Goal: Task Accomplishment & Management: Manage account settings

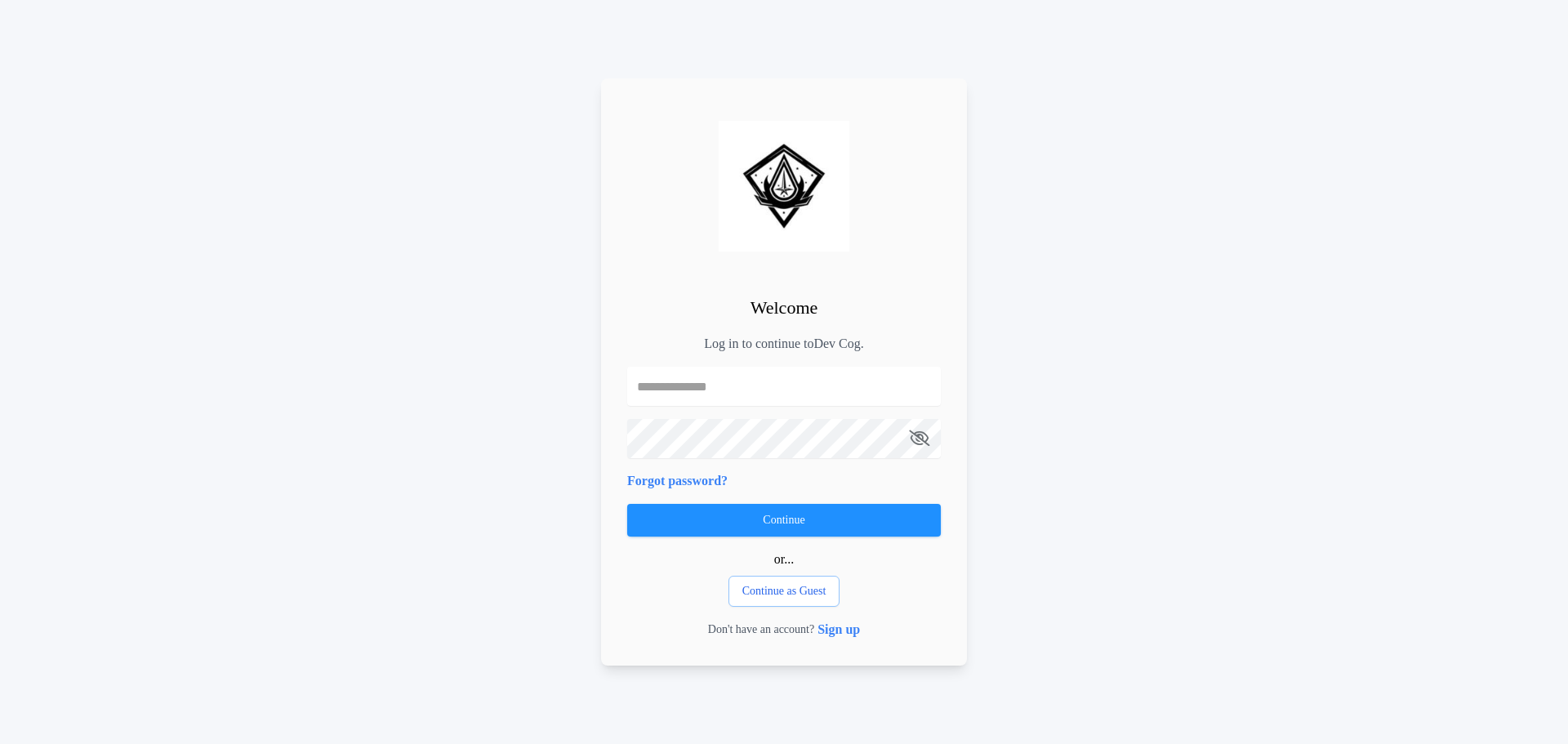
click at [822, 403] on input "text" at bounding box center [784, 386] width 313 height 39
type input "**********"
click at [920, 438] on icon "button" at bounding box center [920, 438] width 20 height 1
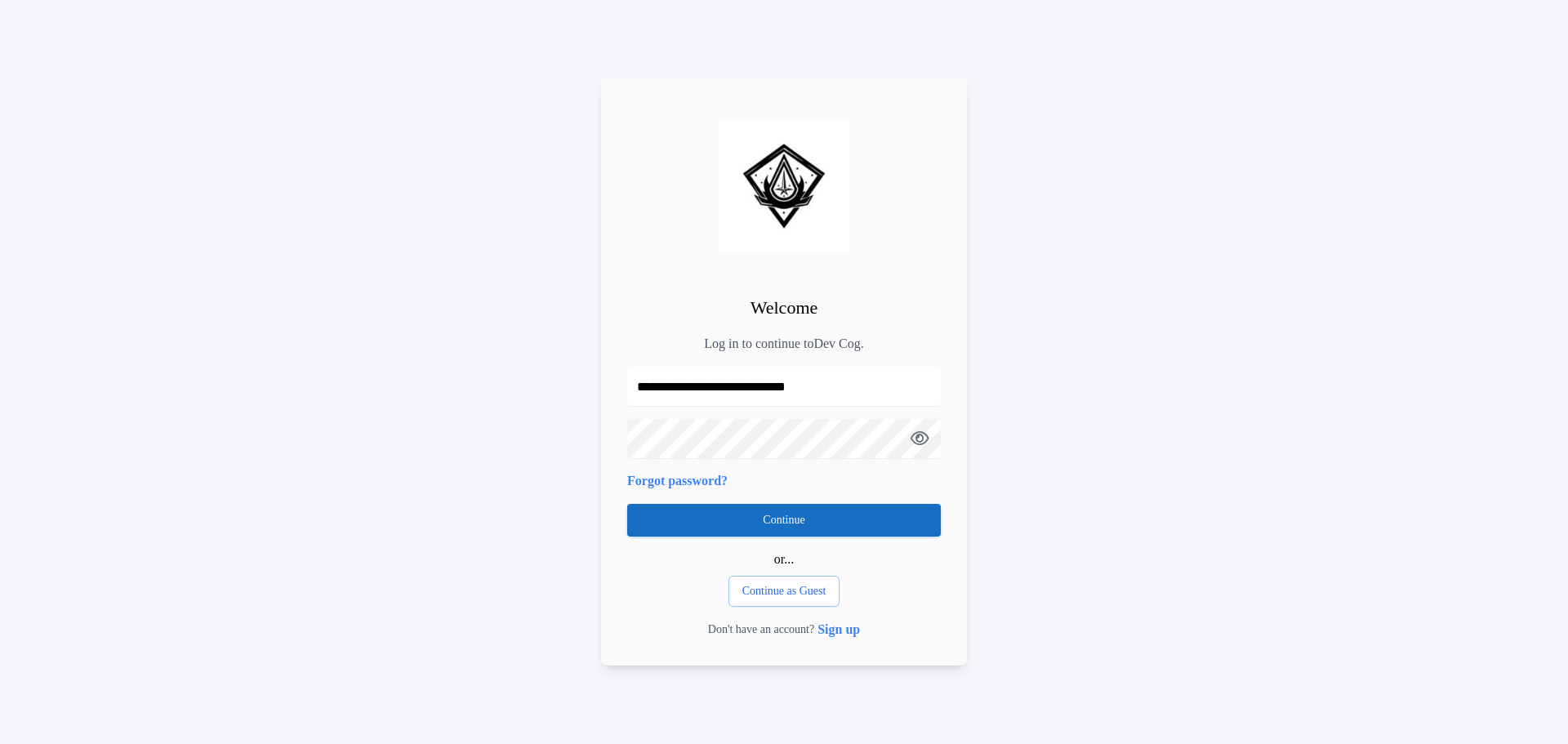
click at [771, 521] on button "Continue" at bounding box center [784, 520] width 313 height 32
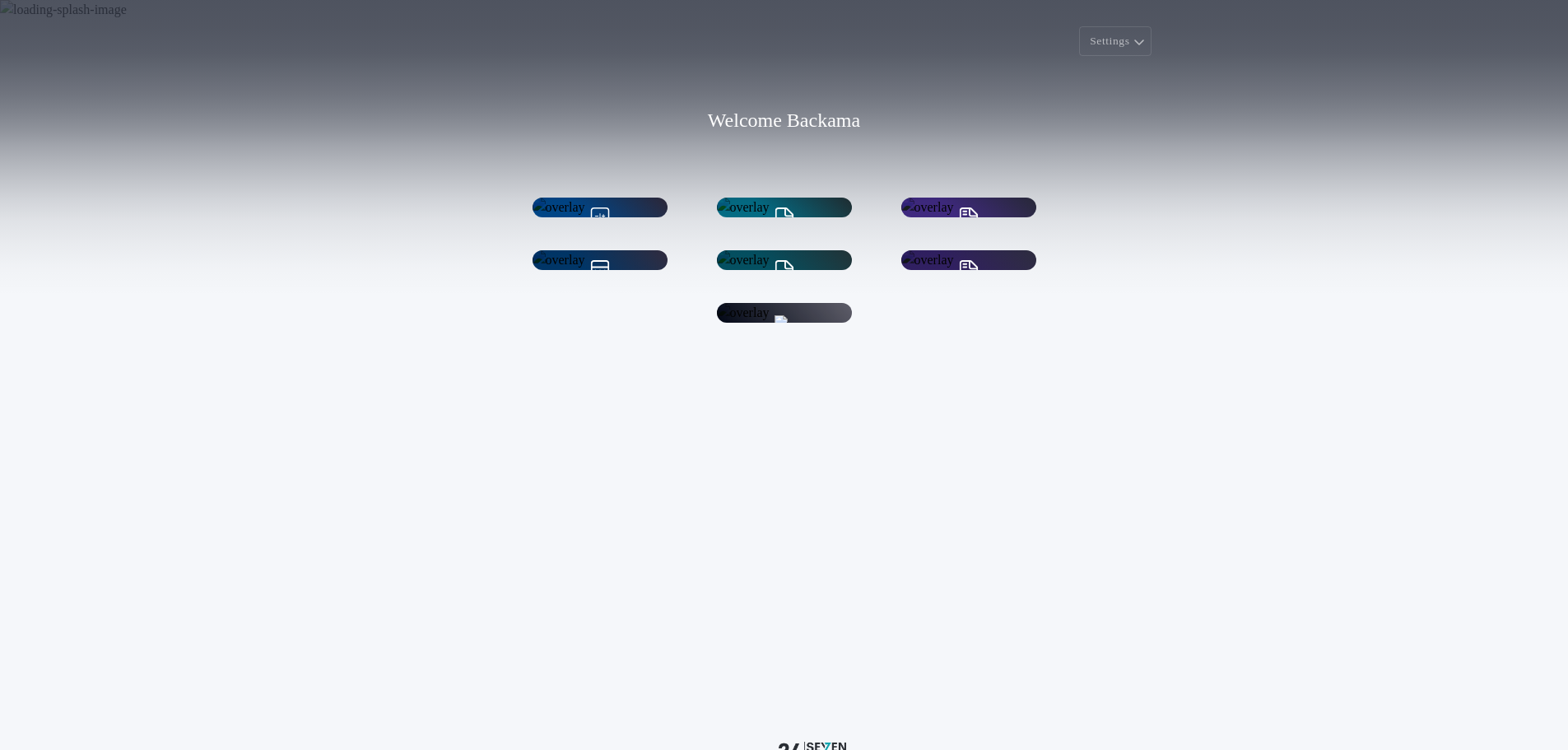
click at [764, 412] on h1 "Account Settings" at bounding box center [784, 403] width 93 height 19
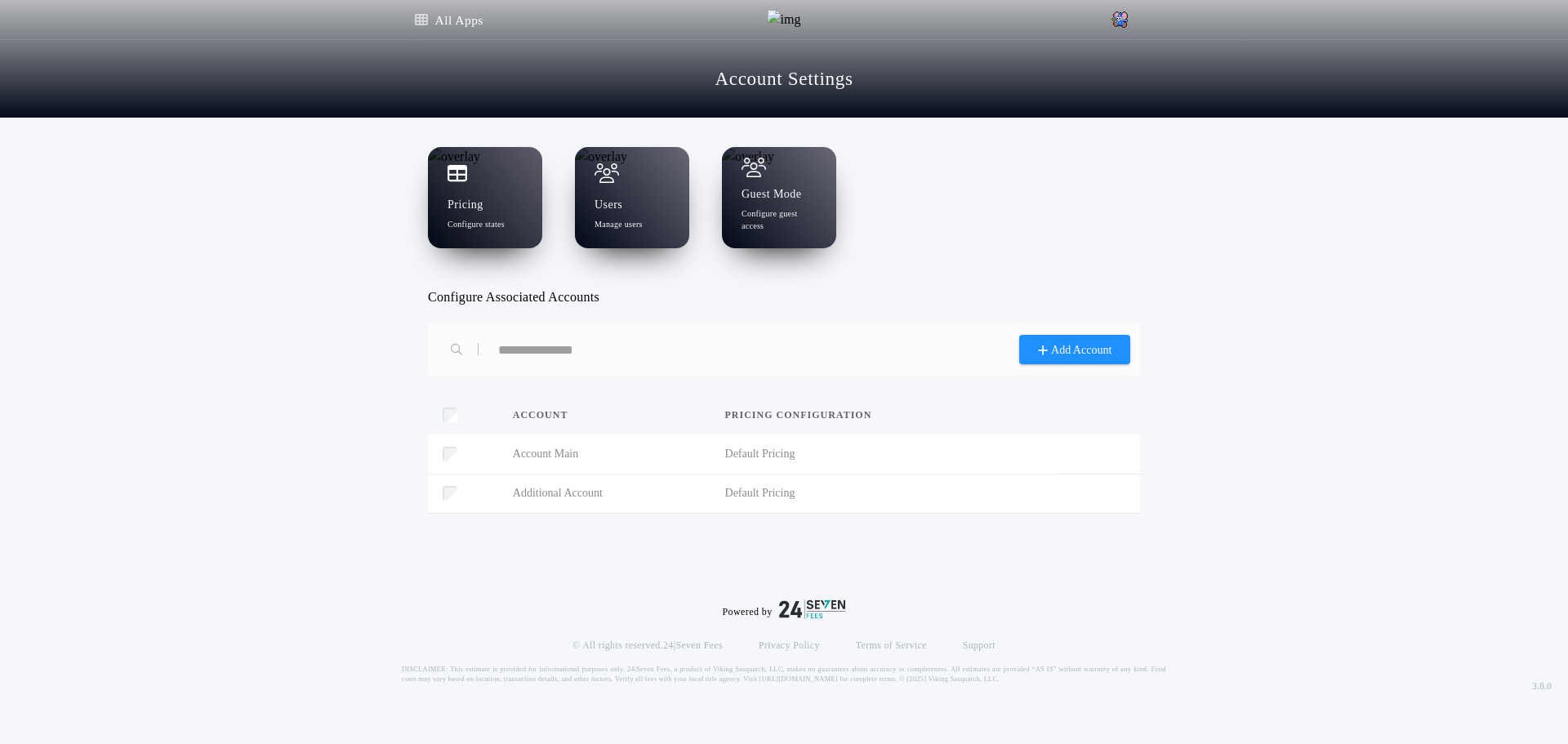
click at [499, 179] on div at bounding box center [485, 173] width 75 height 20
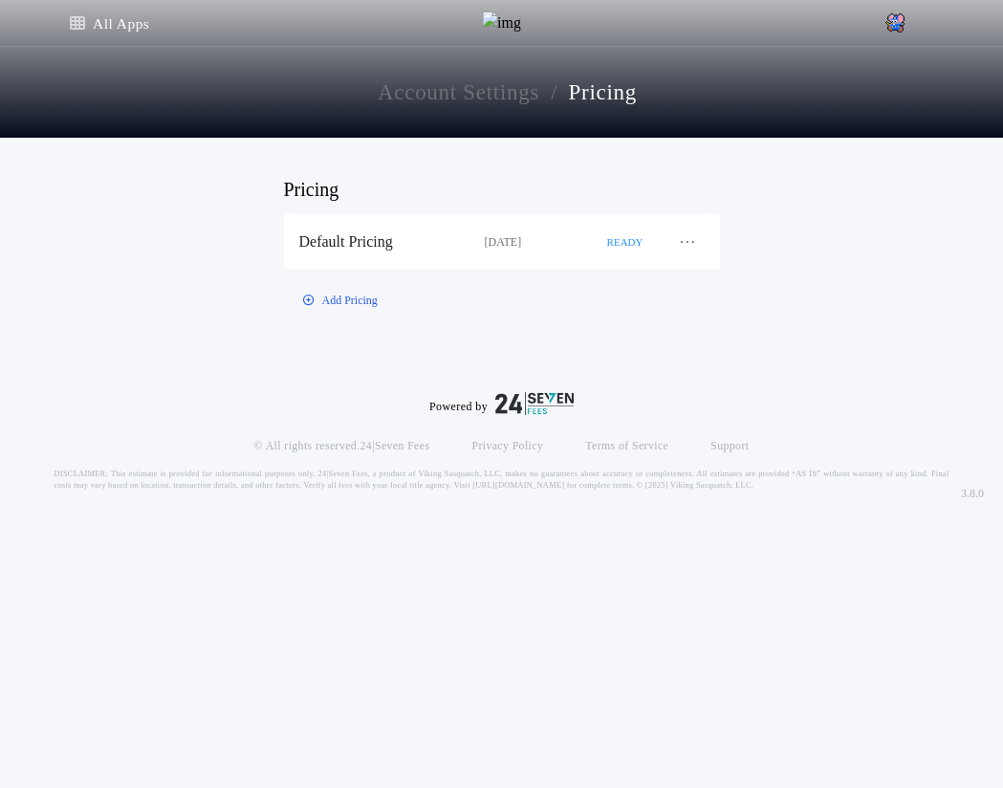
click at [459, 246] on div "Default Pricing" at bounding box center [392, 241] width 186 height 21
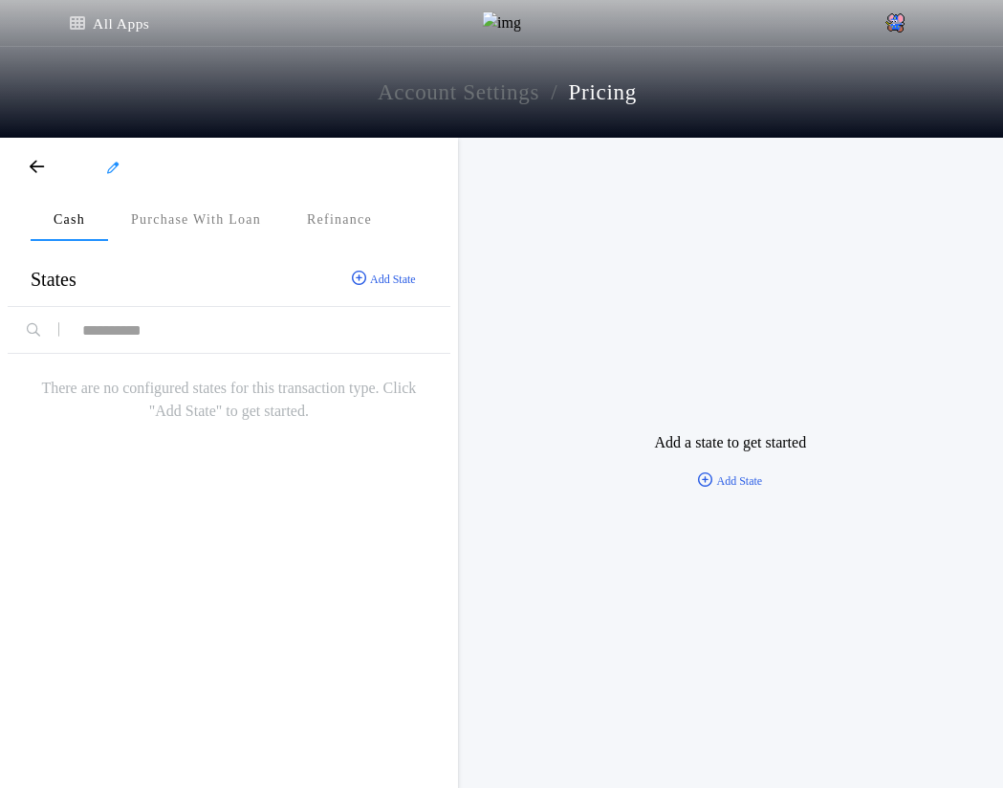
click at [230, 213] on p "Purchase With Loan" at bounding box center [196, 219] width 130 height 19
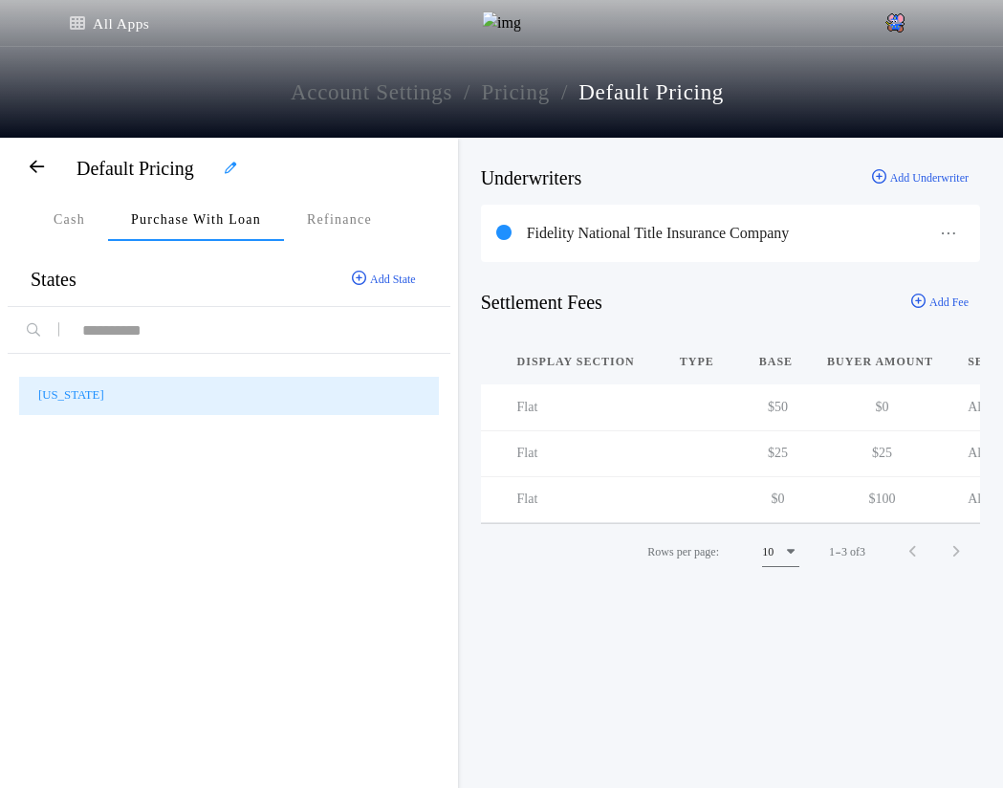
scroll to position [0, 480]
click at [864, 415] on span "button" at bounding box center [879, 404] width 31 height 31
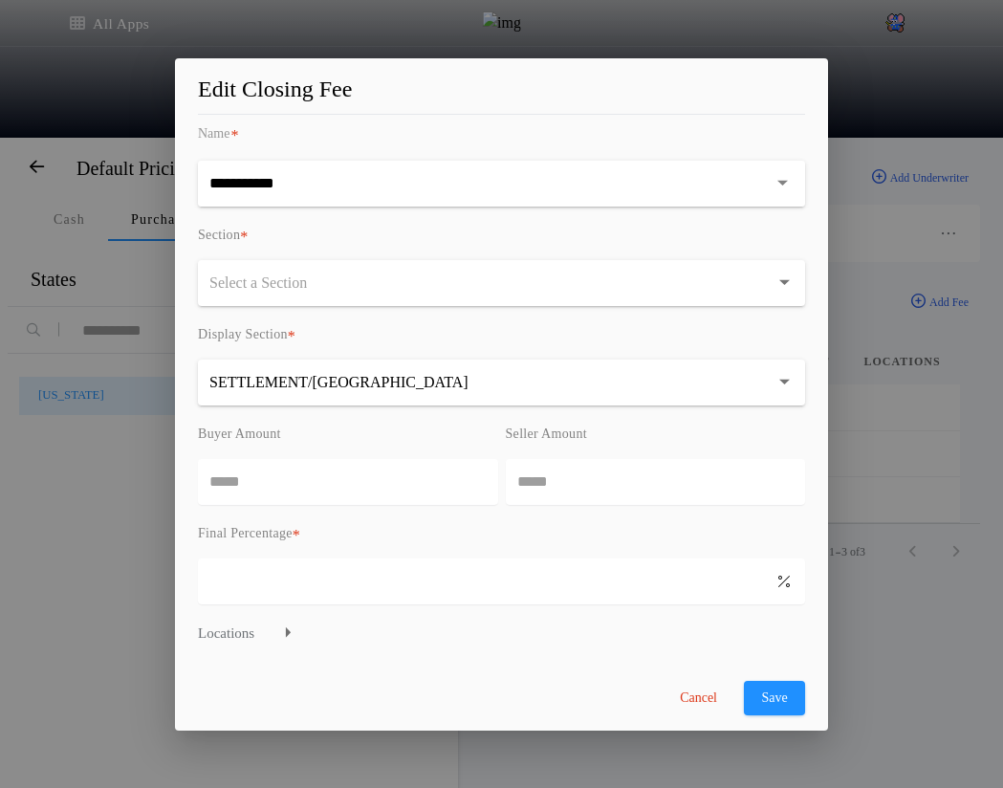
type input "******"
type input "*****"
click at [694, 705] on button "Cancel" at bounding box center [699, 698] width 76 height 34
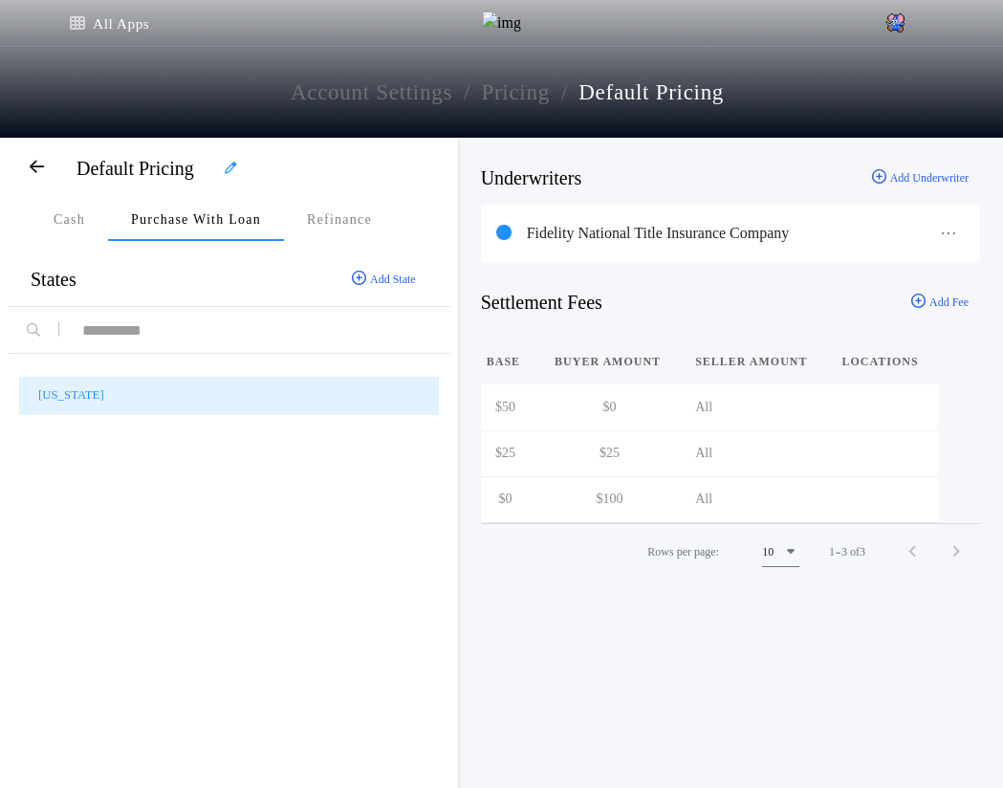
scroll to position [0, 497]
click at [846, 452] on span "button" at bounding box center [861, 450] width 31 height 31
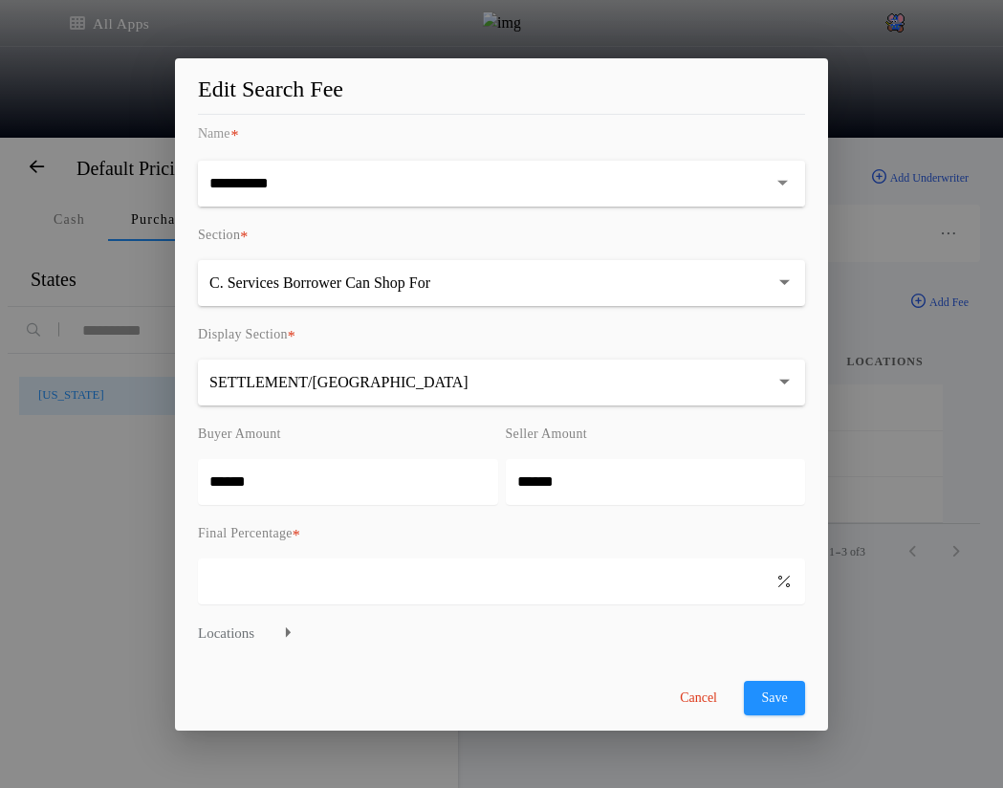
click at [710, 696] on button "Cancel" at bounding box center [699, 698] width 76 height 34
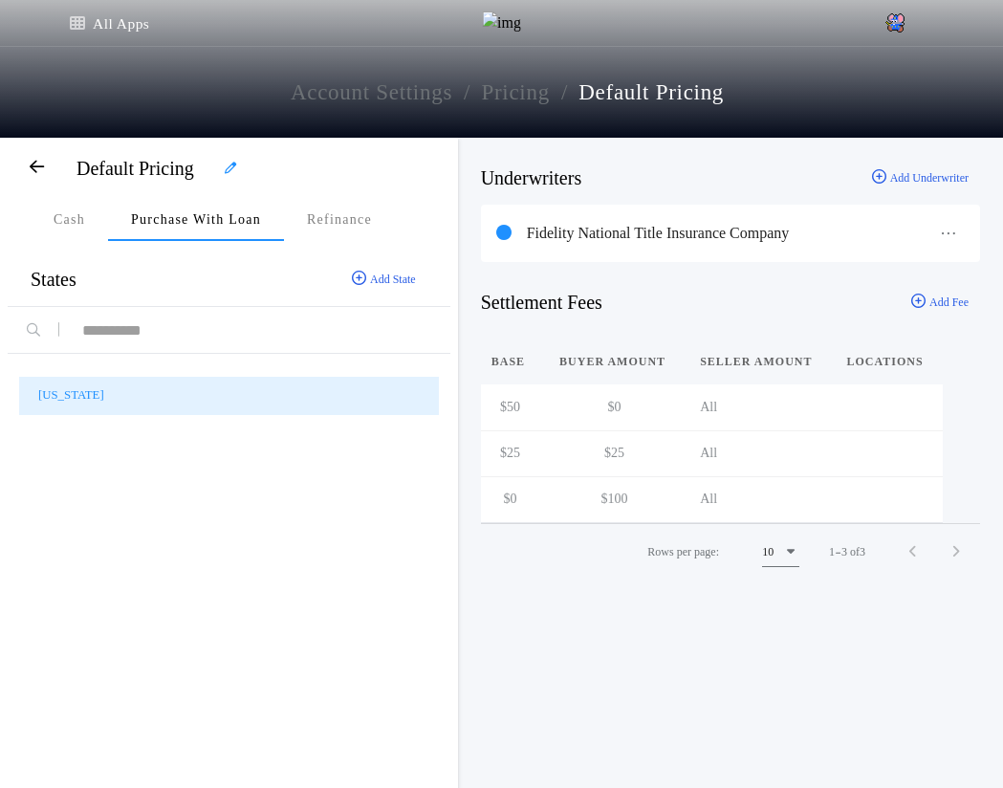
click at [872, 458] on div at bounding box center [882, 453] width 73 height 36
click at [850, 458] on span "button" at bounding box center [861, 450] width 31 height 31
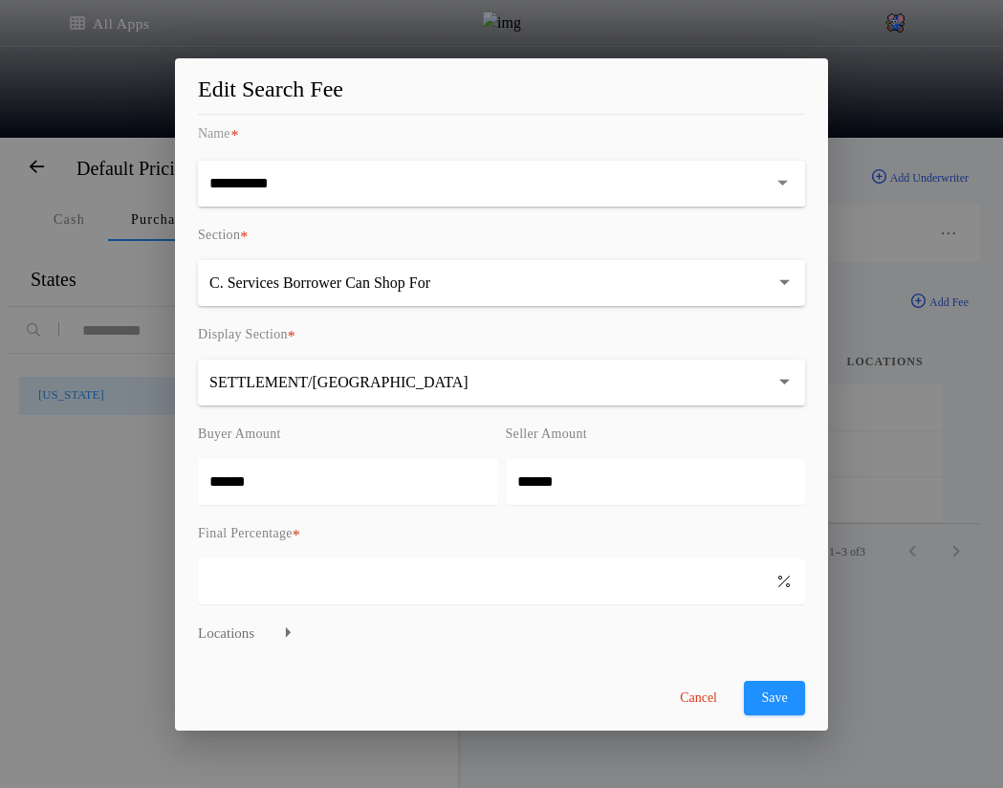
click at [531, 372] on button "SETTLEMENT/ESCROW ****" at bounding box center [501, 383] width 607 height 46
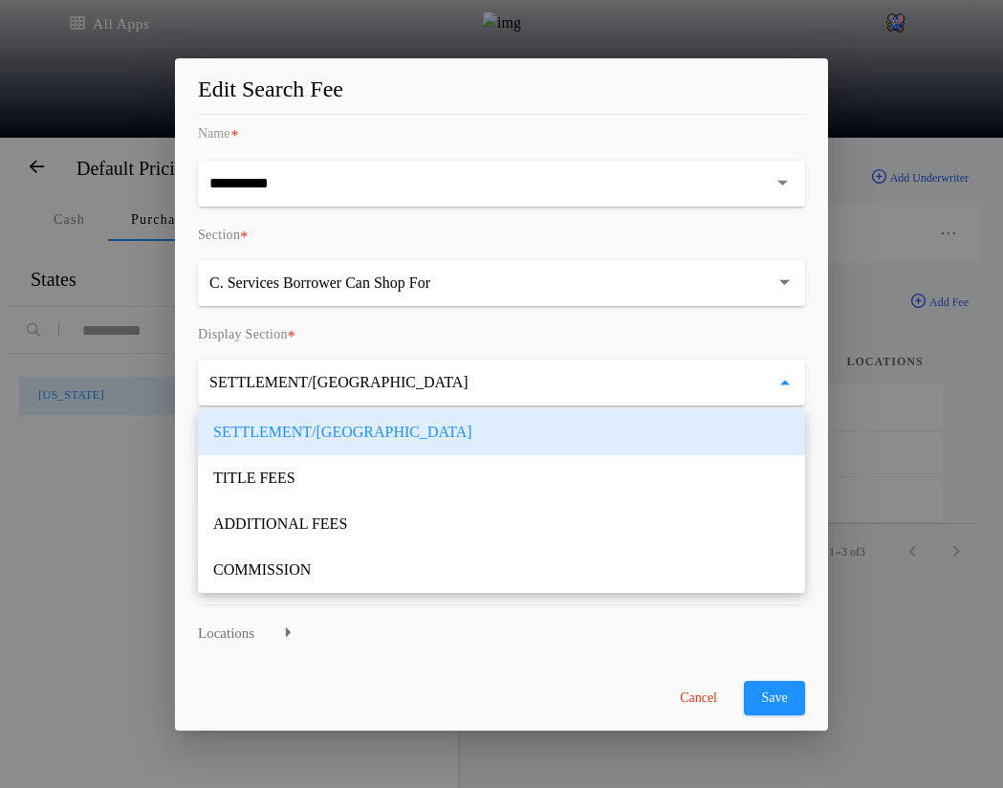
click at [374, 525] on p "ADDITIONAL FEES" at bounding box center [501, 524] width 607 height 46
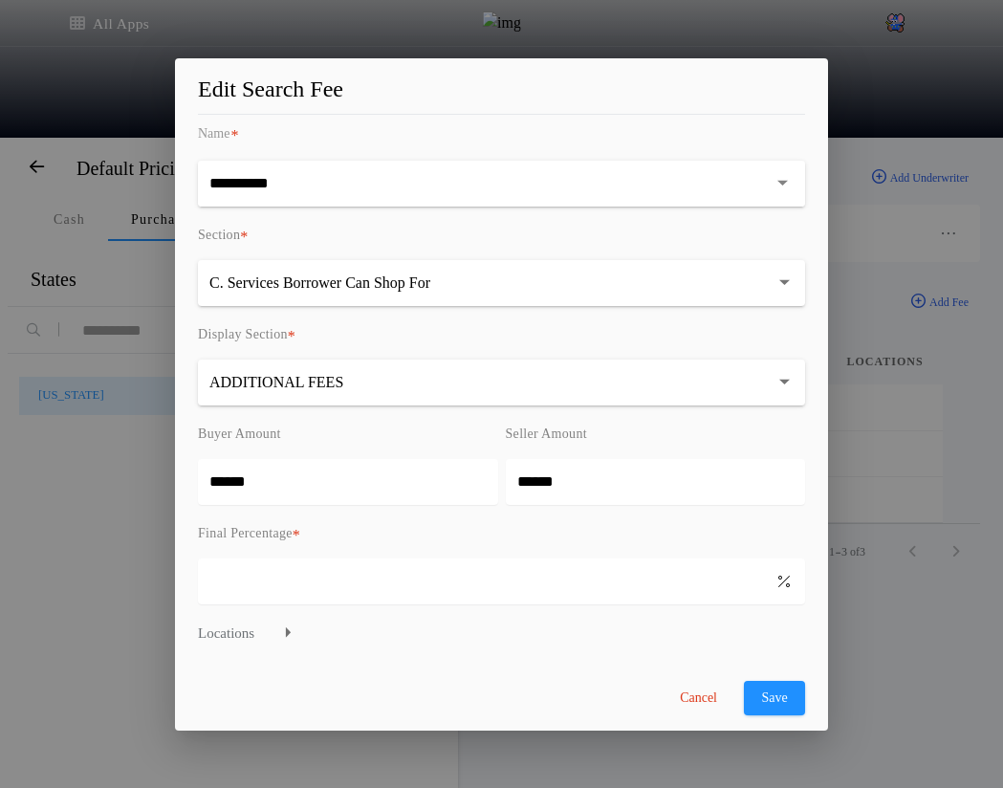
click at [779, 701] on button "Save" at bounding box center [774, 698] width 61 height 34
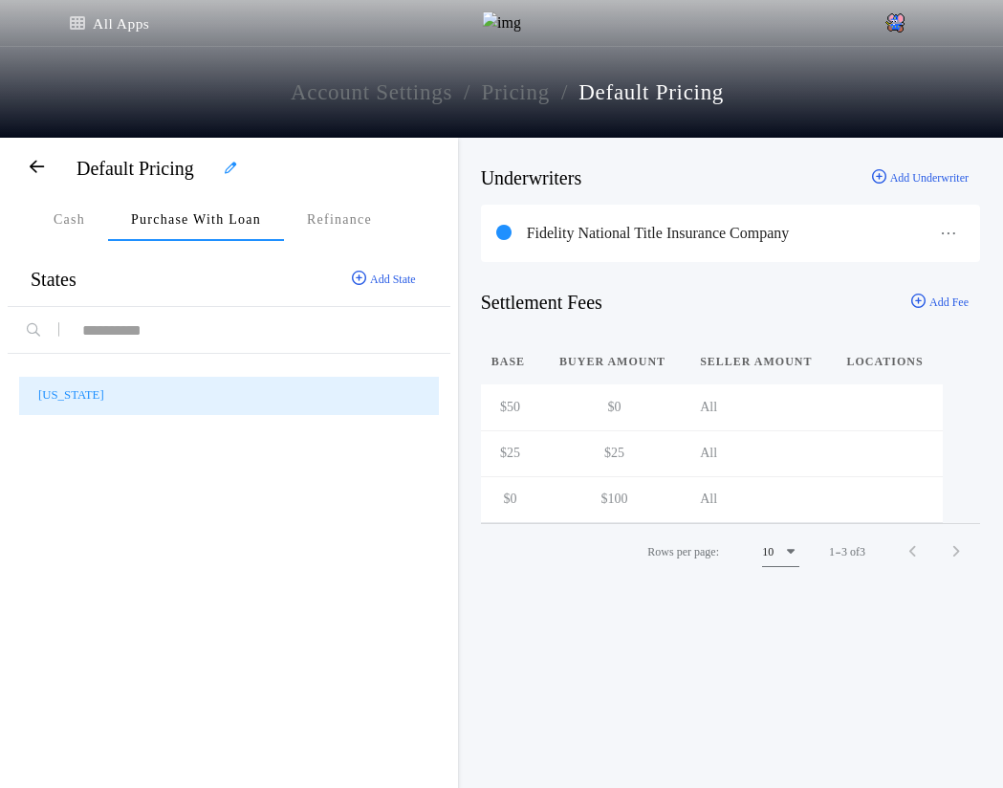
click at [847, 461] on span "button" at bounding box center [861, 450] width 31 height 31
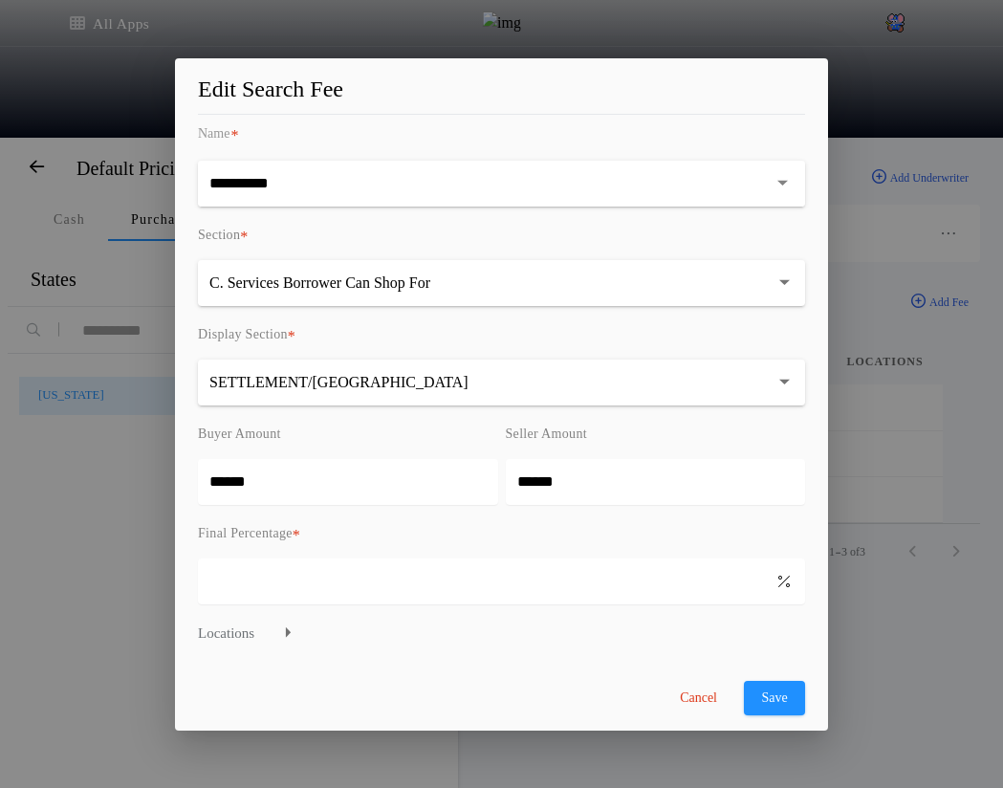
click at [709, 714] on button "Cancel" at bounding box center [699, 698] width 76 height 34
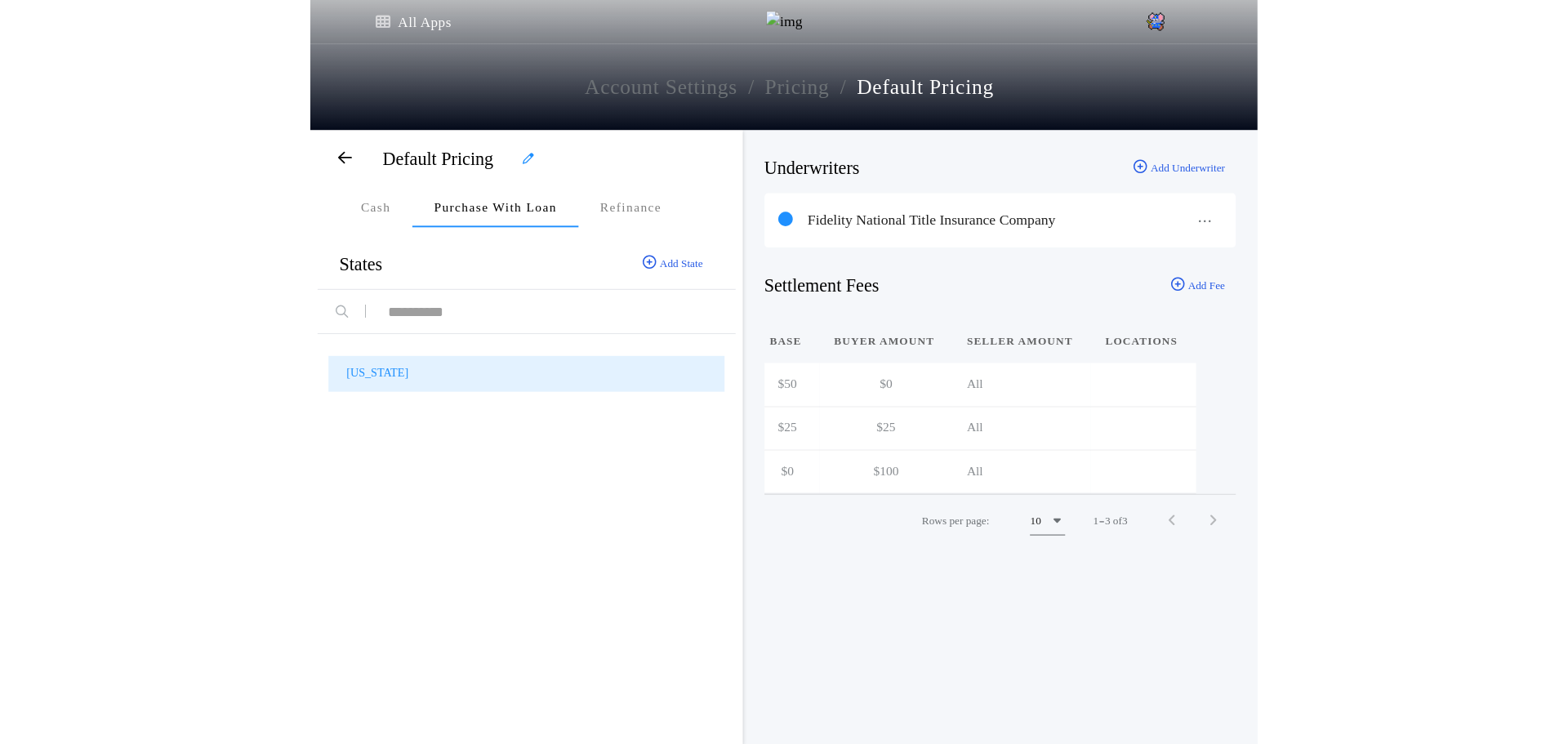
scroll to position [0, 428]
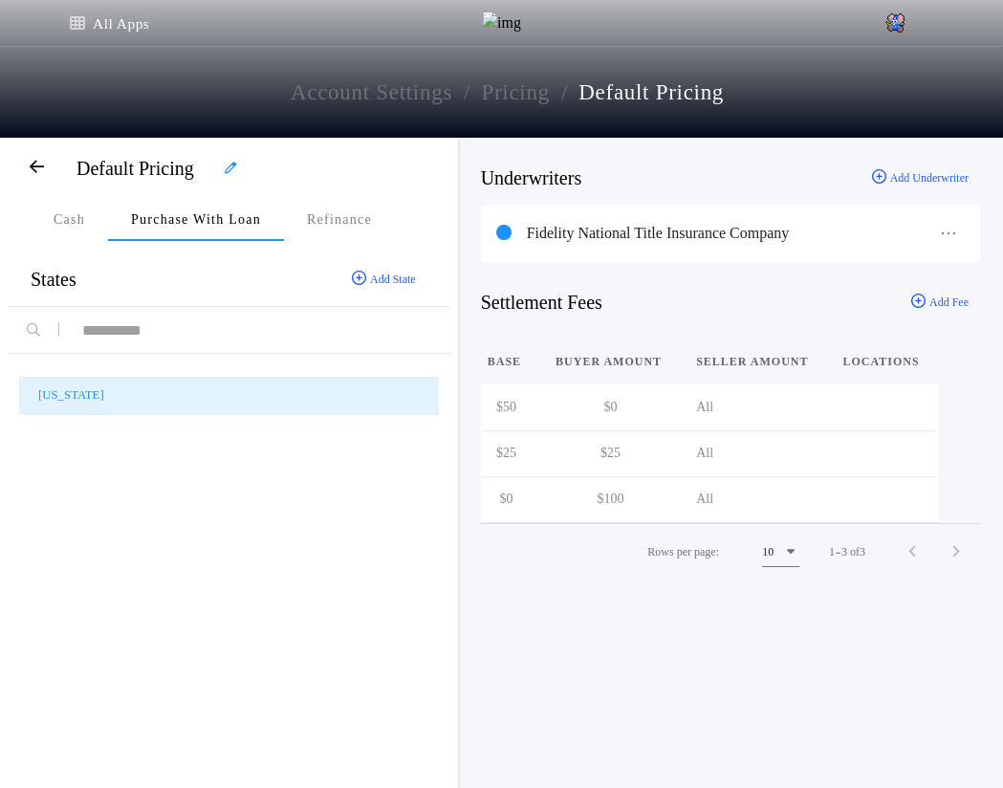
click at [843, 406] on span "button" at bounding box center [858, 404] width 31 height 31
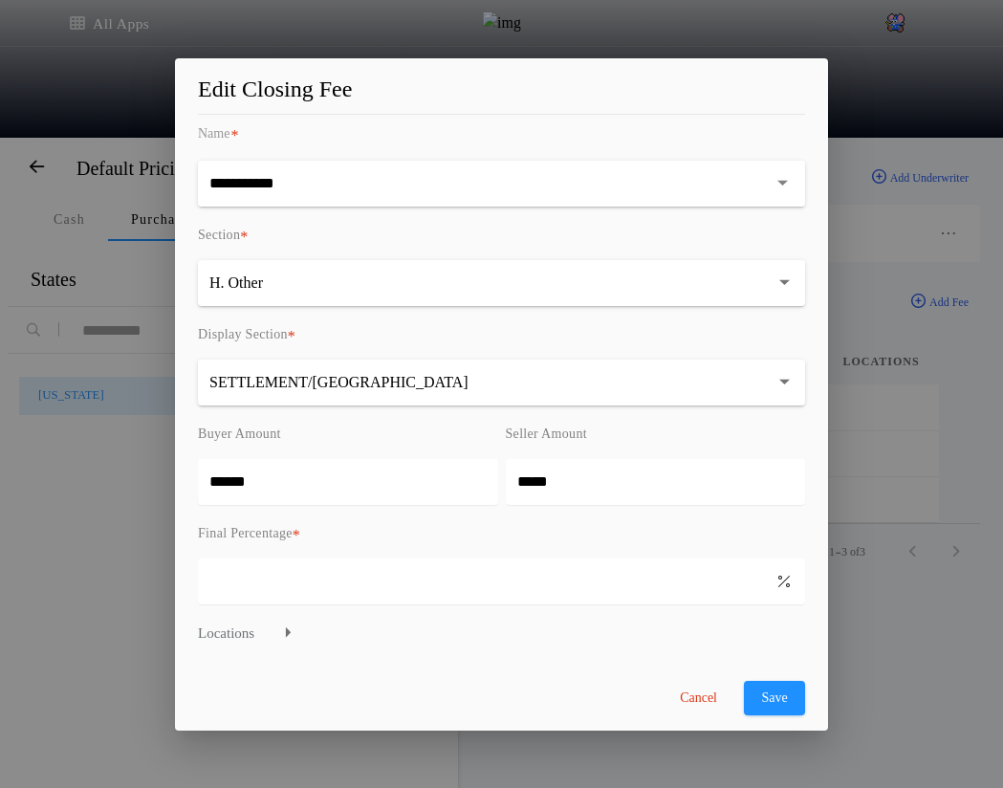
click at [691, 710] on button "Cancel" at bounding box center [699, 698] width 76 height 34
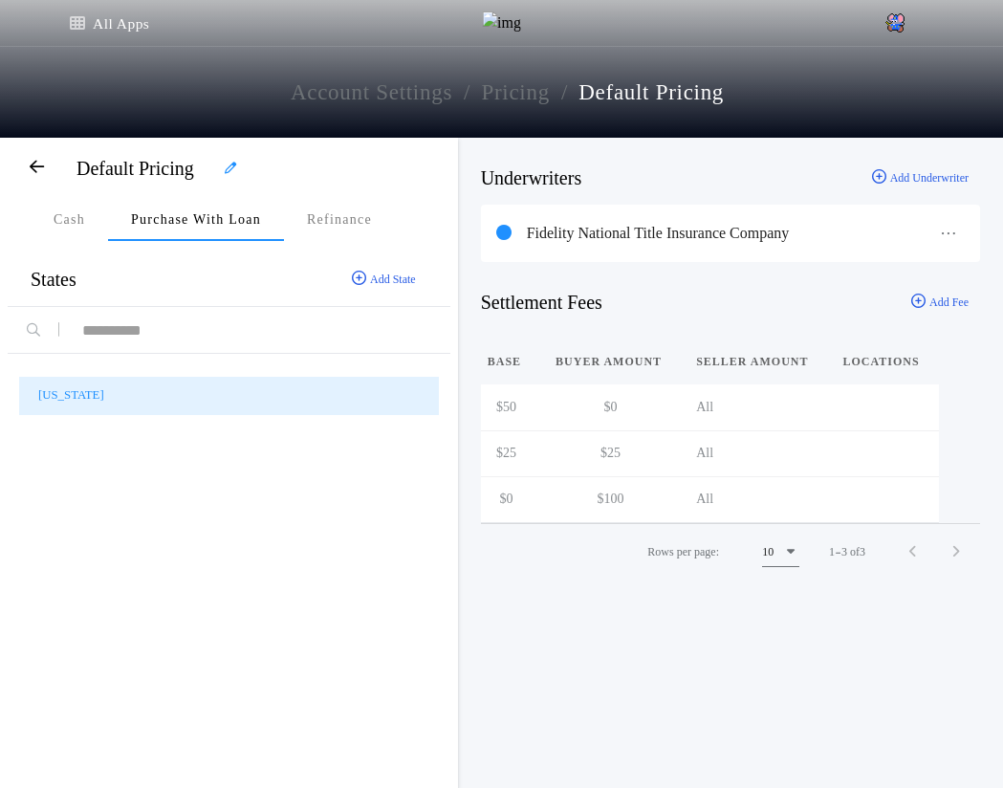
click at [860, 452] on div at bounding box center [879, 453] width 73 height 36
click at [843, 450] on span "button" at bounding box center [858, 450] width 31 height 31
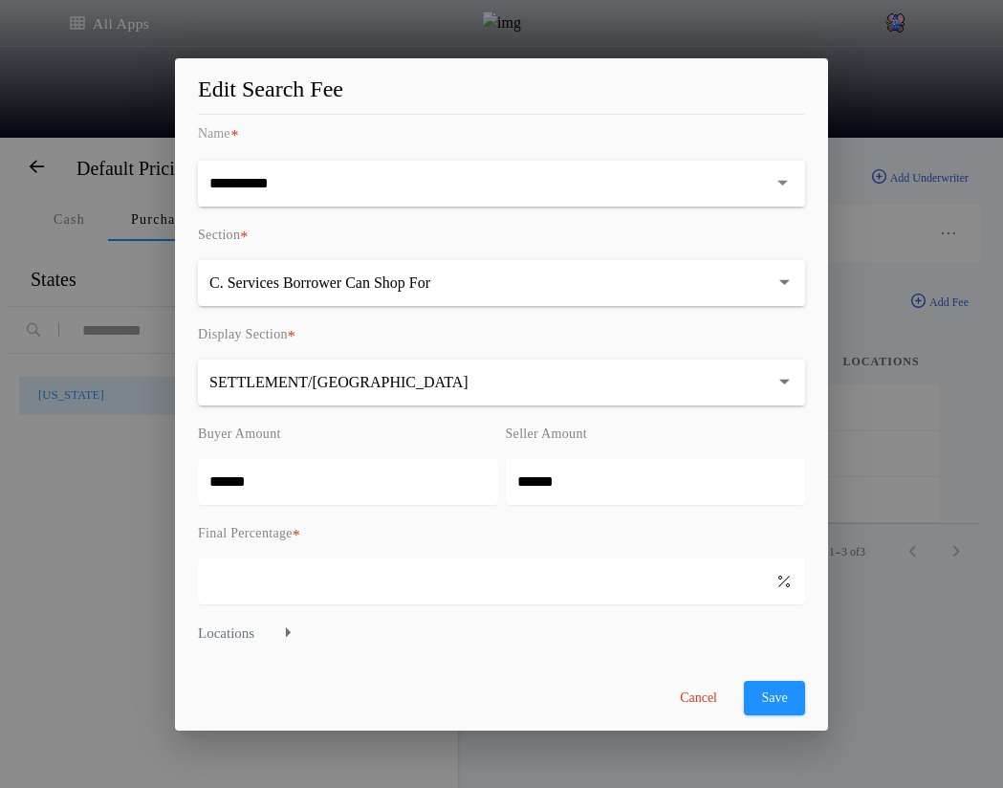
click at [689, 695] on button "Cancel" at bounding box center [699, 698] width 76 height 34
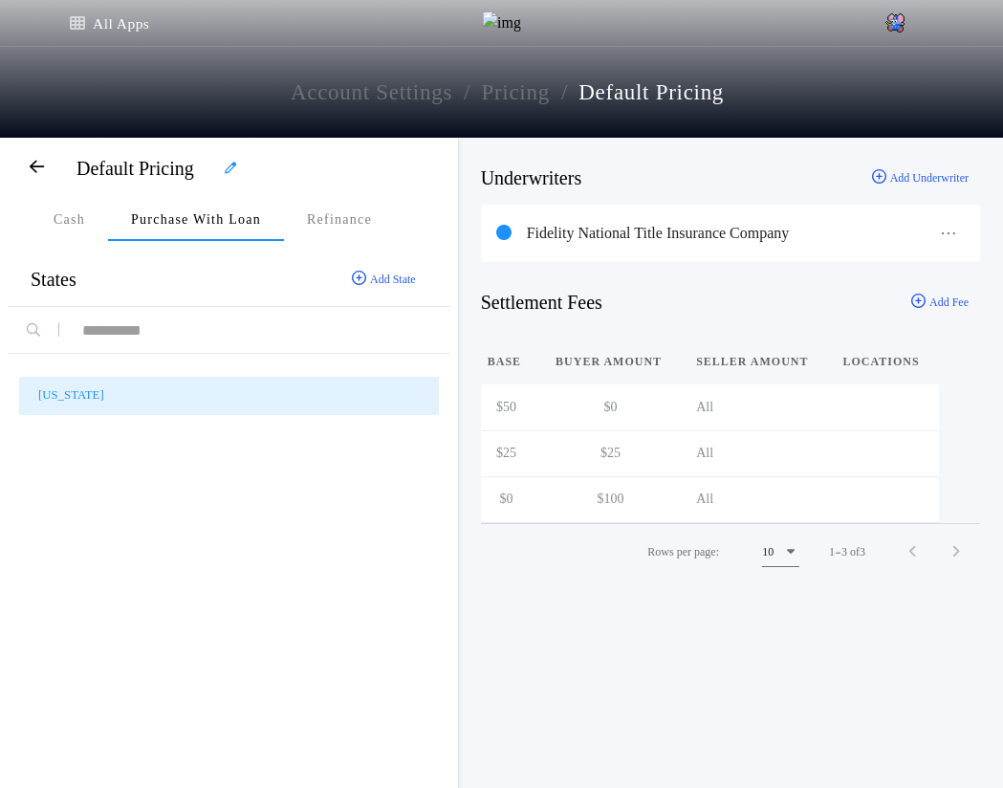
click at [843, 416] on span "button" at bounding box center [858, 404] width 31 height 31
type input "******"
type input "*****"
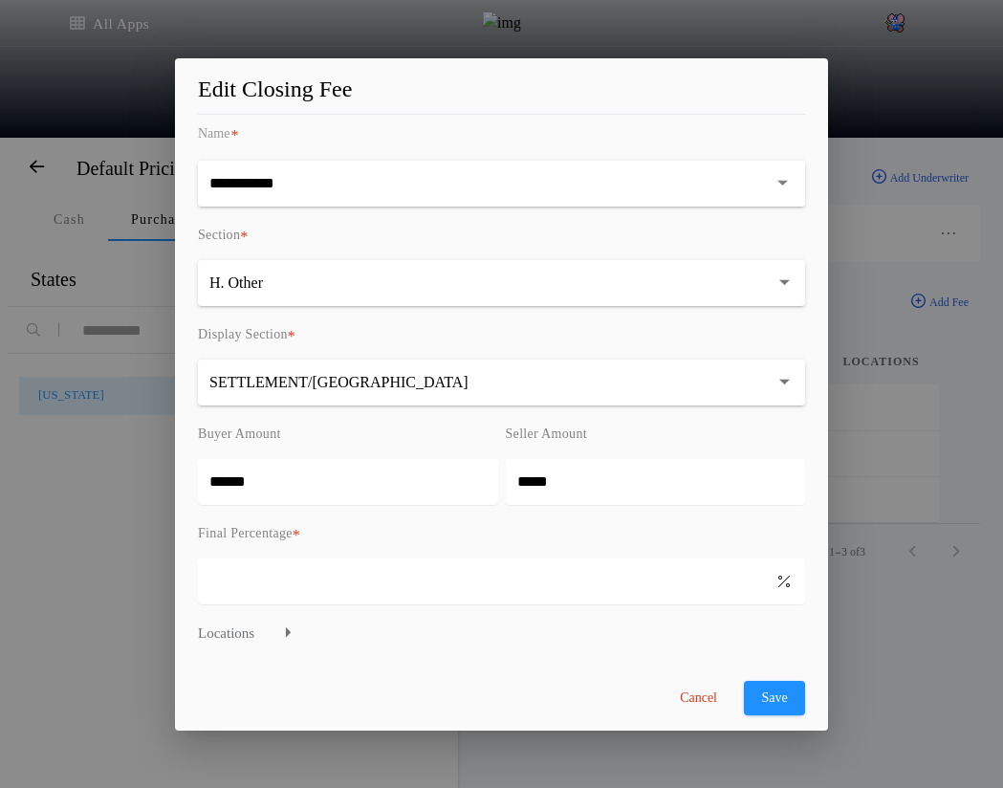
click at [709, 702] on button "Cancel" at bounding box center [699, 698] width 76 height 34
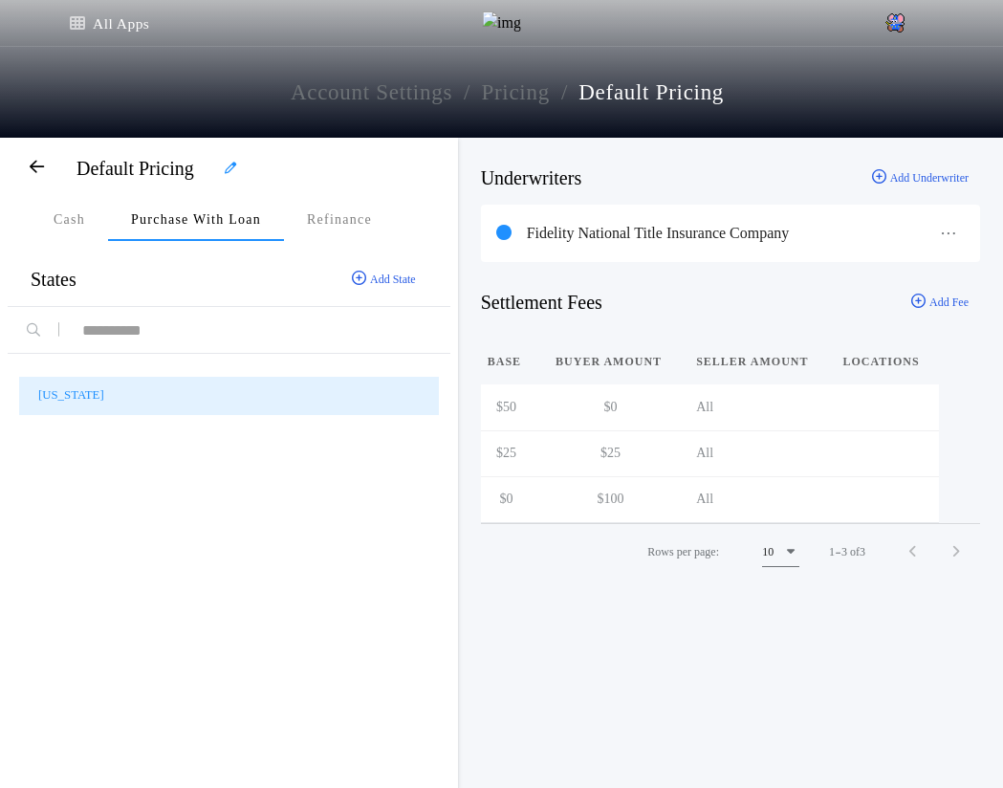
click at [846, 495] on span "button" at bounding box center [858, 496] width 31 height 31
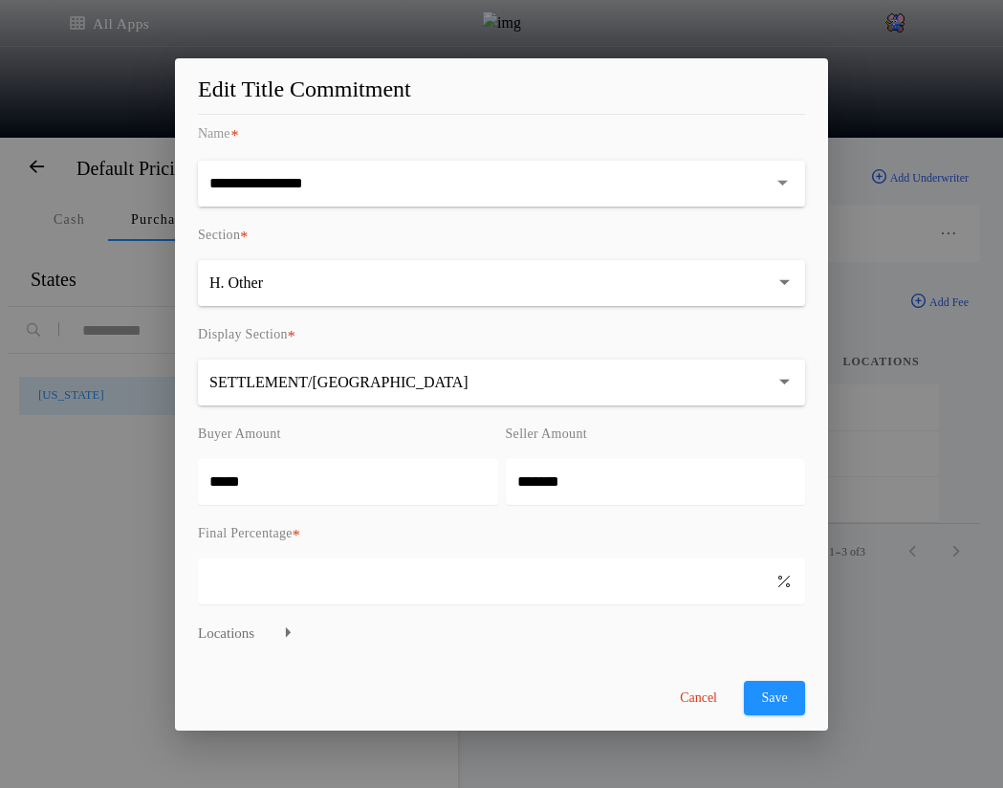
click at [555, 692] on div "Cancel Save" at bounding box center [501, 698] width 607 height 34
click at [651, 461] on input "*******" at bounding box center [656, 482] width 300 height 46
click at [695, 704] on button "Cancel" at bounding box center [699, 698] width 76 height 34
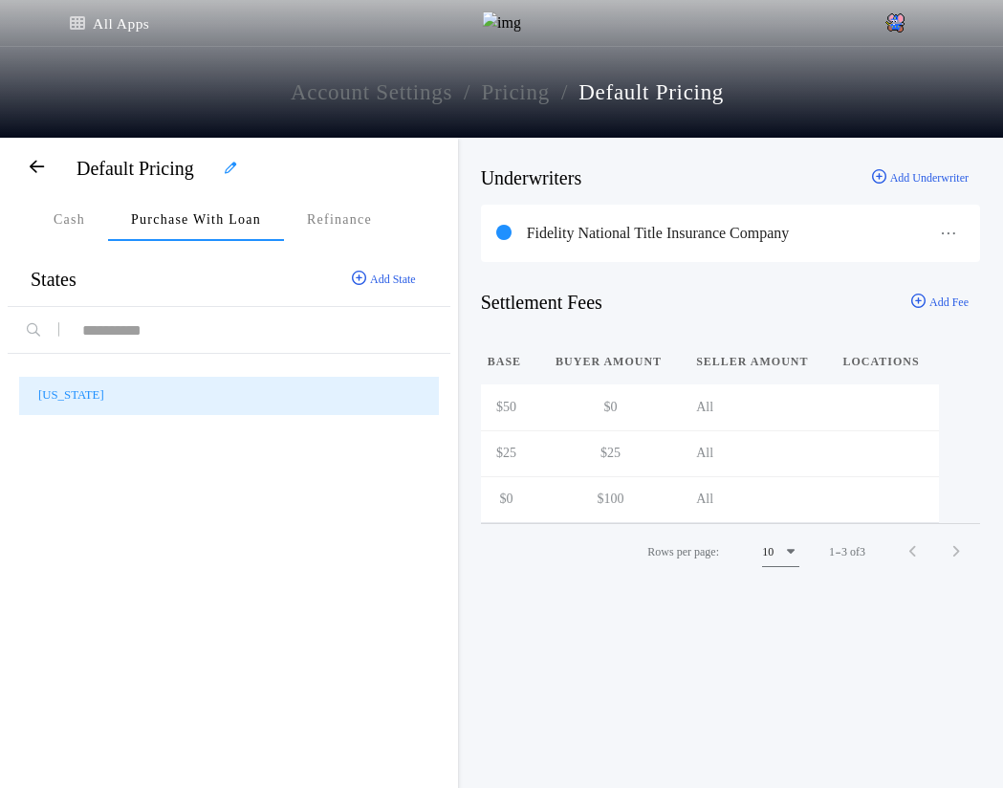
click at [843, 447] on span "button" at bounding box center [858, 450] width 31 height 31
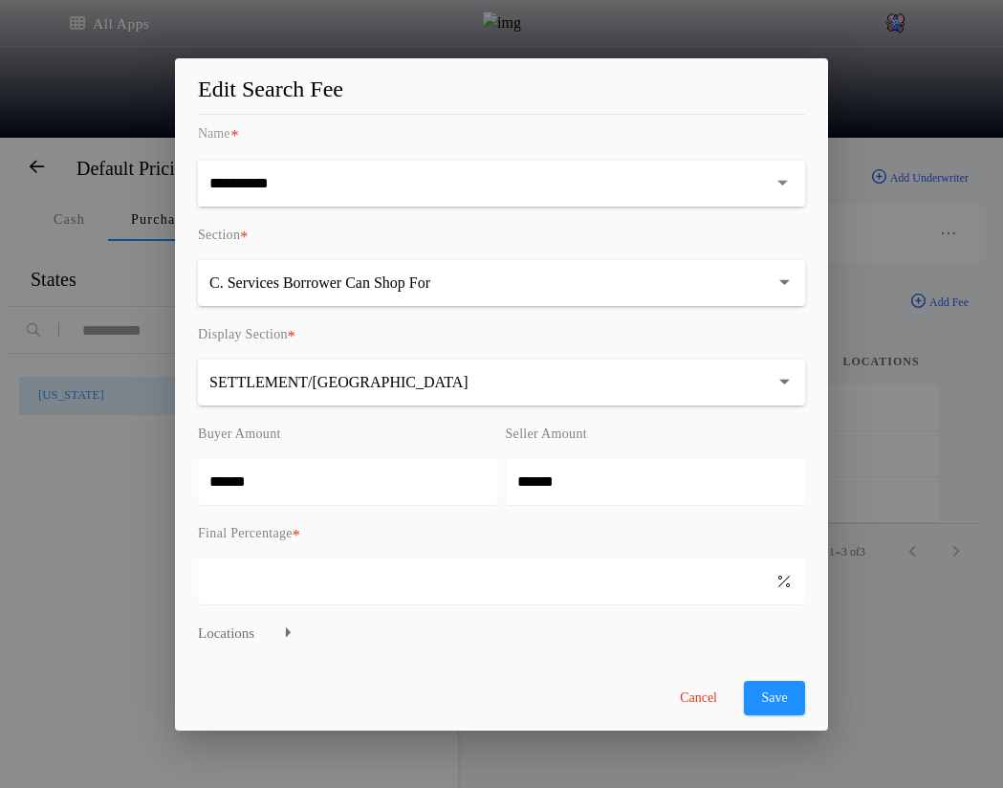
click at [703, 694] on button "Cancel" at bounding box center [699, 698] width 76 height 34
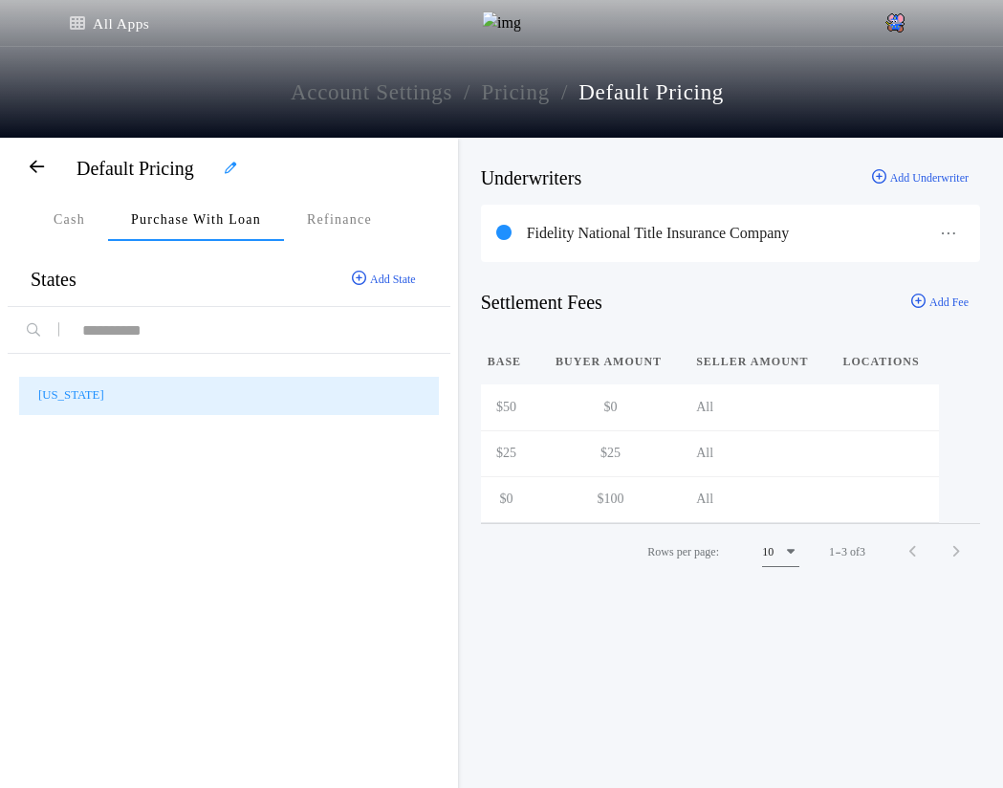
click at [845, 496] on span "button" at bounding box center [858, 496] width 31 height 31
type input "*****"
type input "*******"
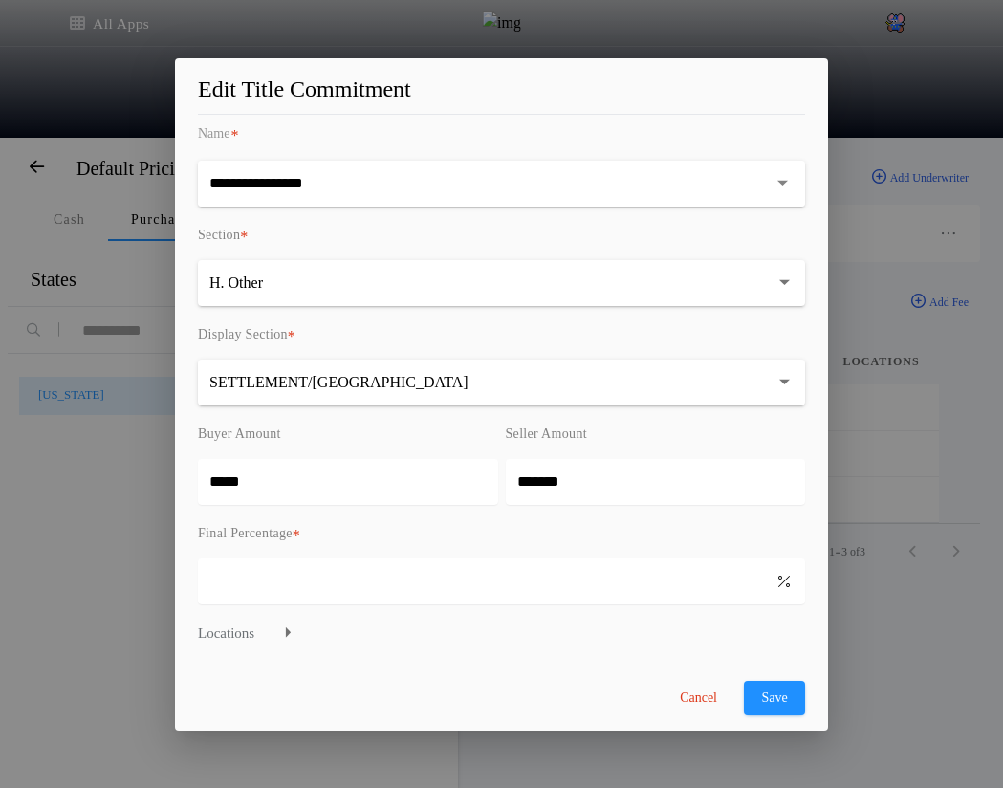
click at [700, 705] on button "Cancel" at bounding box center [699, 698] width 76 height 34
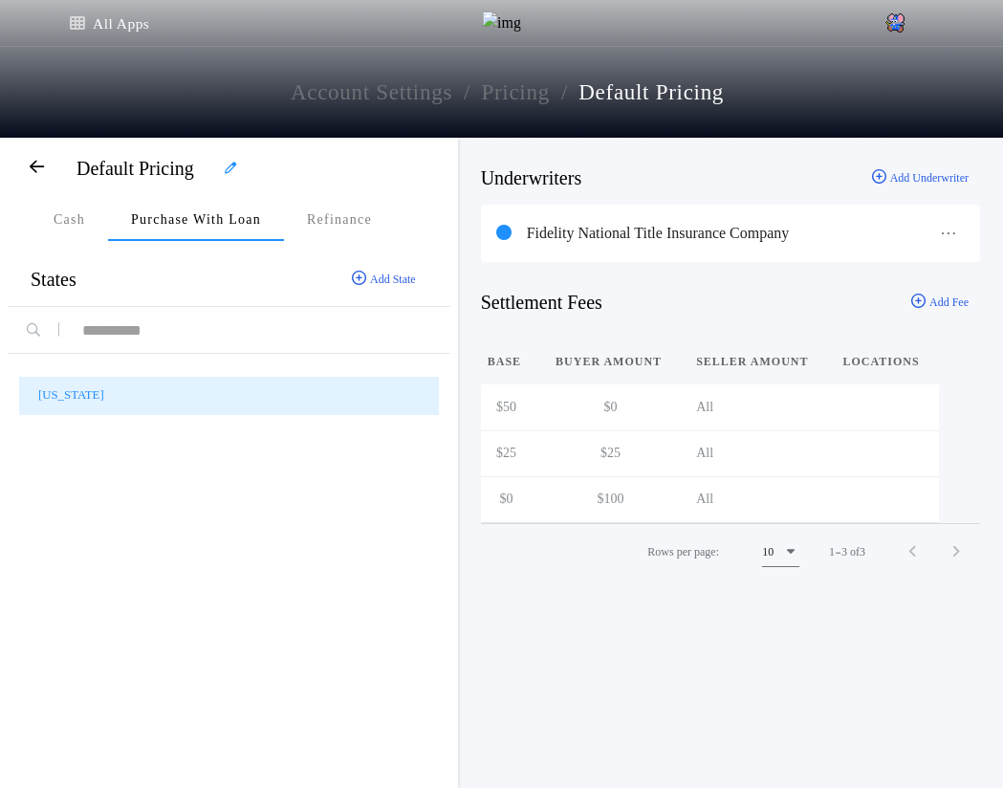
click at [844, 409] on span "button" at bounding box center [858, 404] width 31 height 31
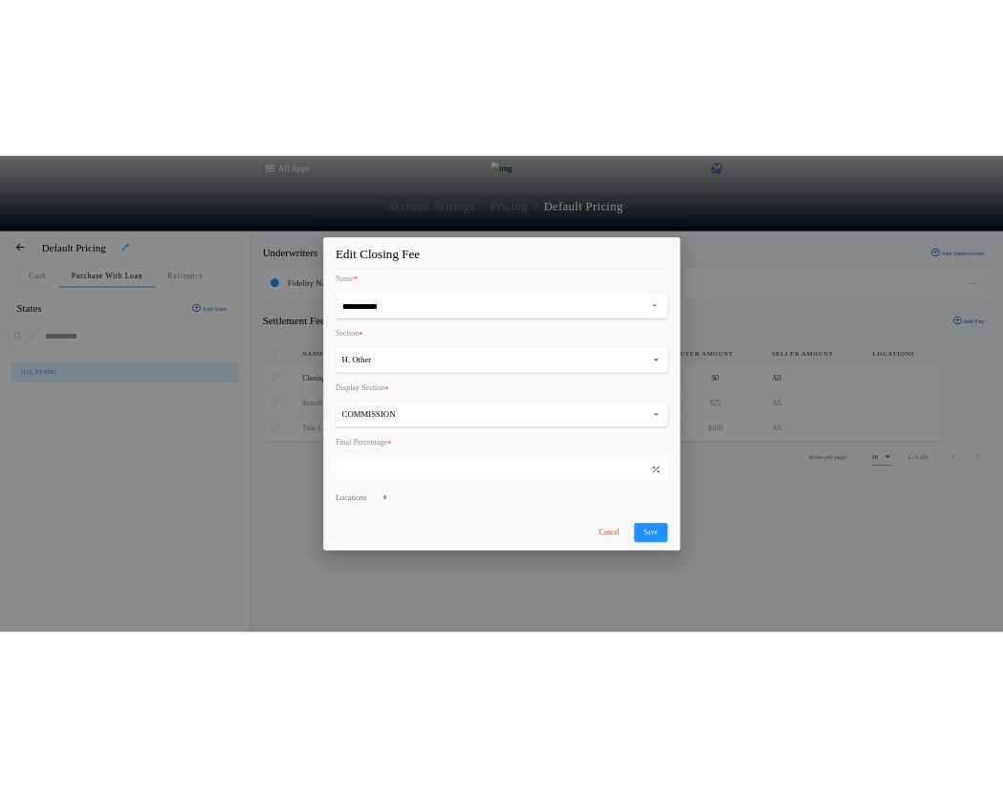
scroll to position [0, 0]
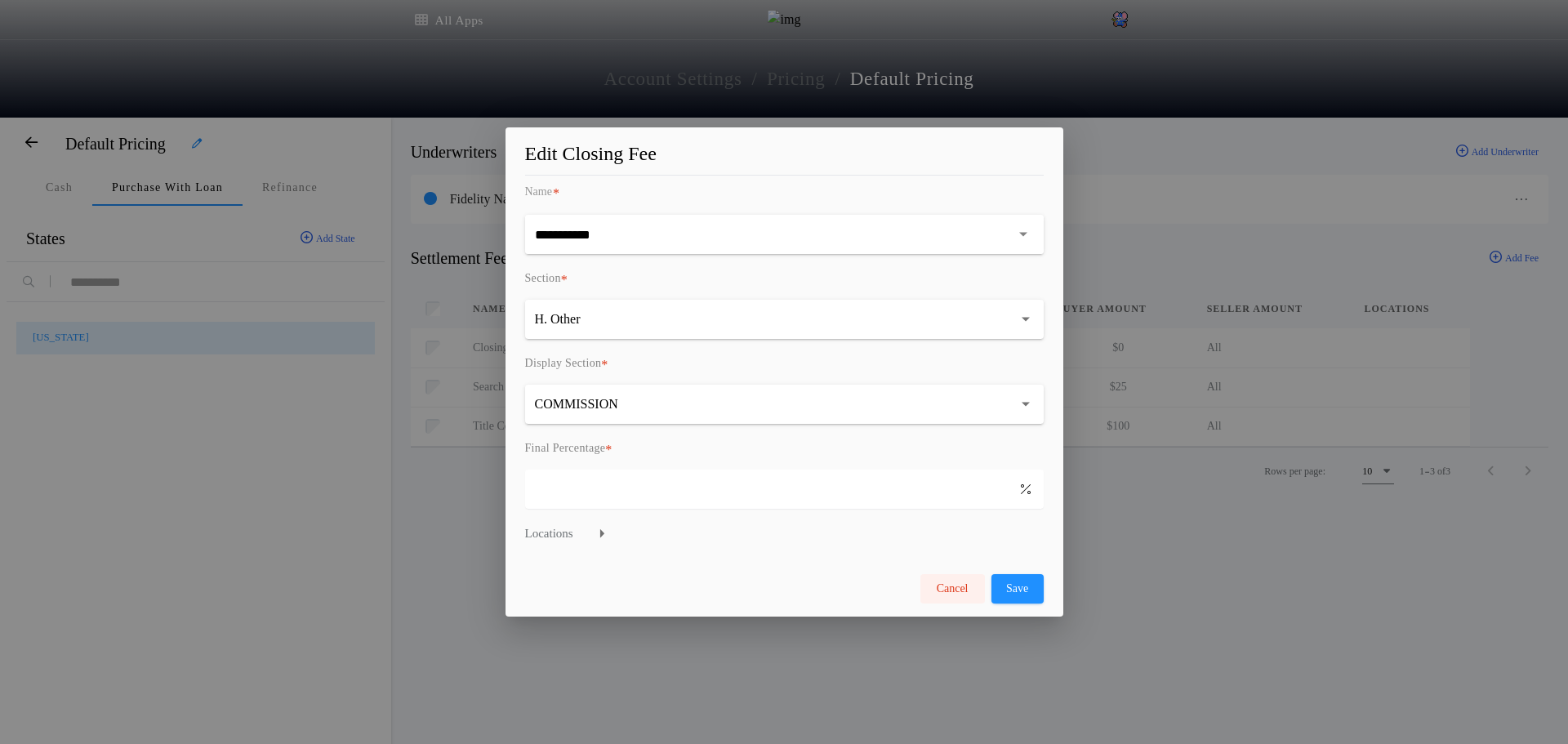
click at [951, 585] on button "Cancel" at bounding box center [953, 589] width 65 height 29
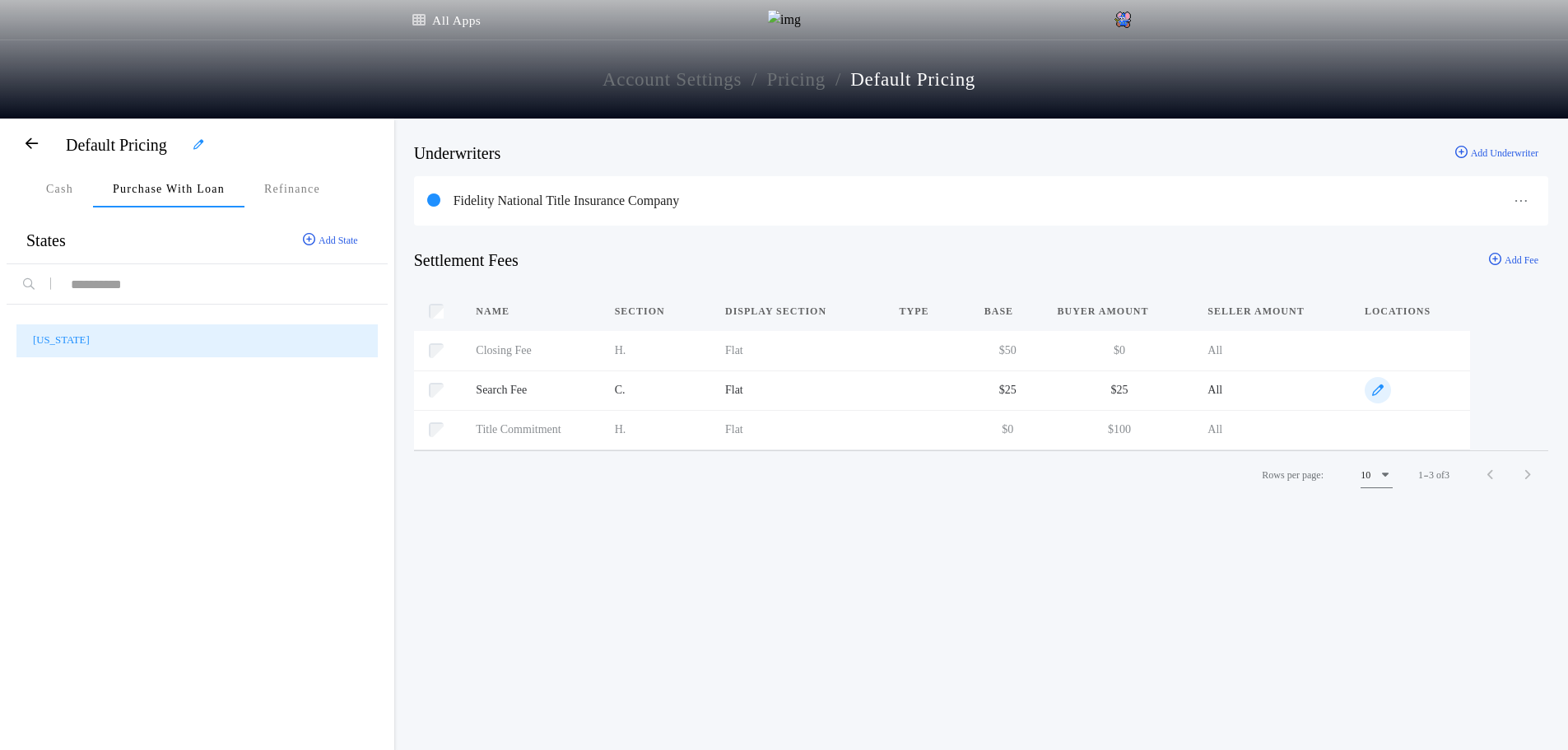
click at [1384, 388] on span "button" at bounding box center [1378, 390] width 27 height 27
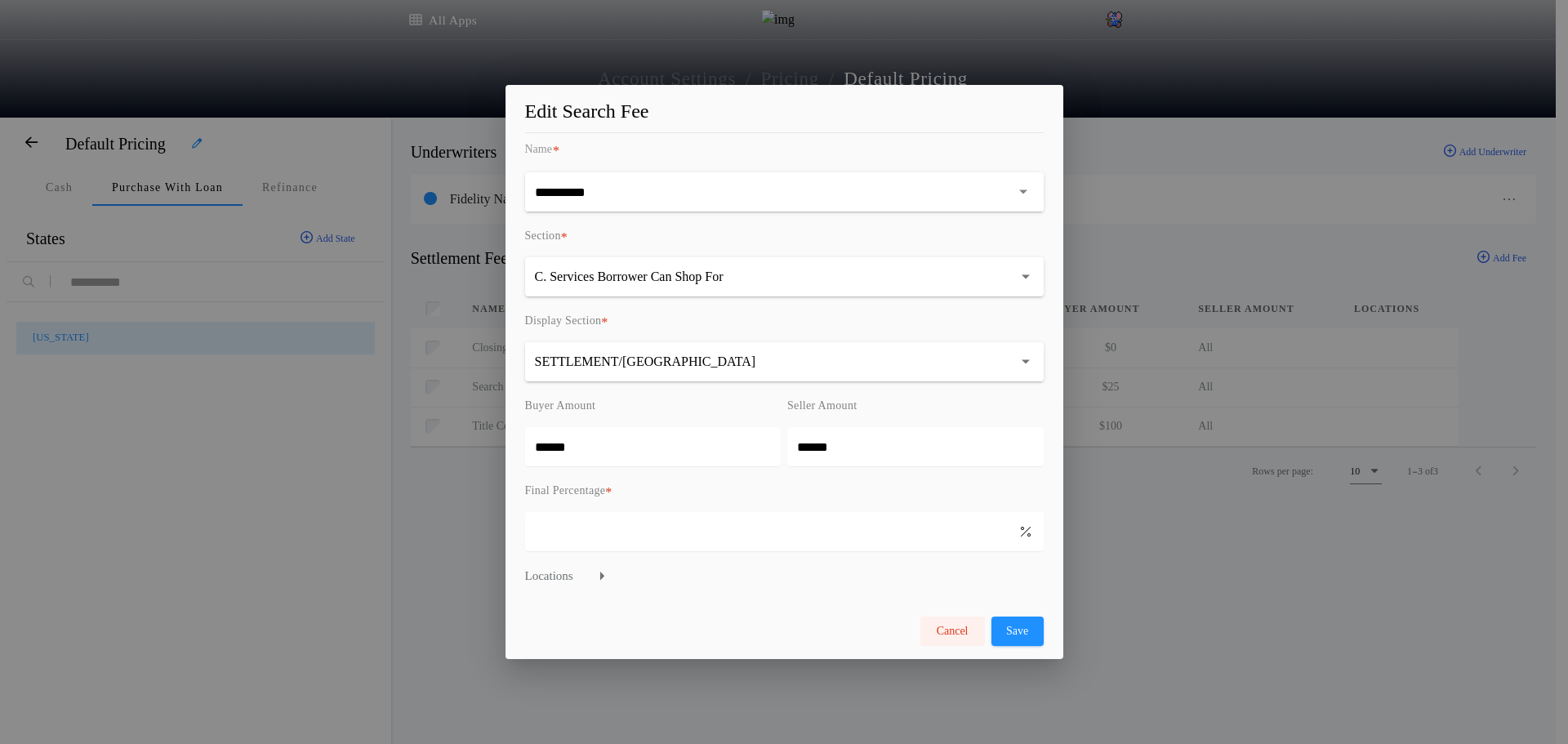
click at [940, 632] on button "Cancel" at bounding box center [953, 631] width 65 height 29
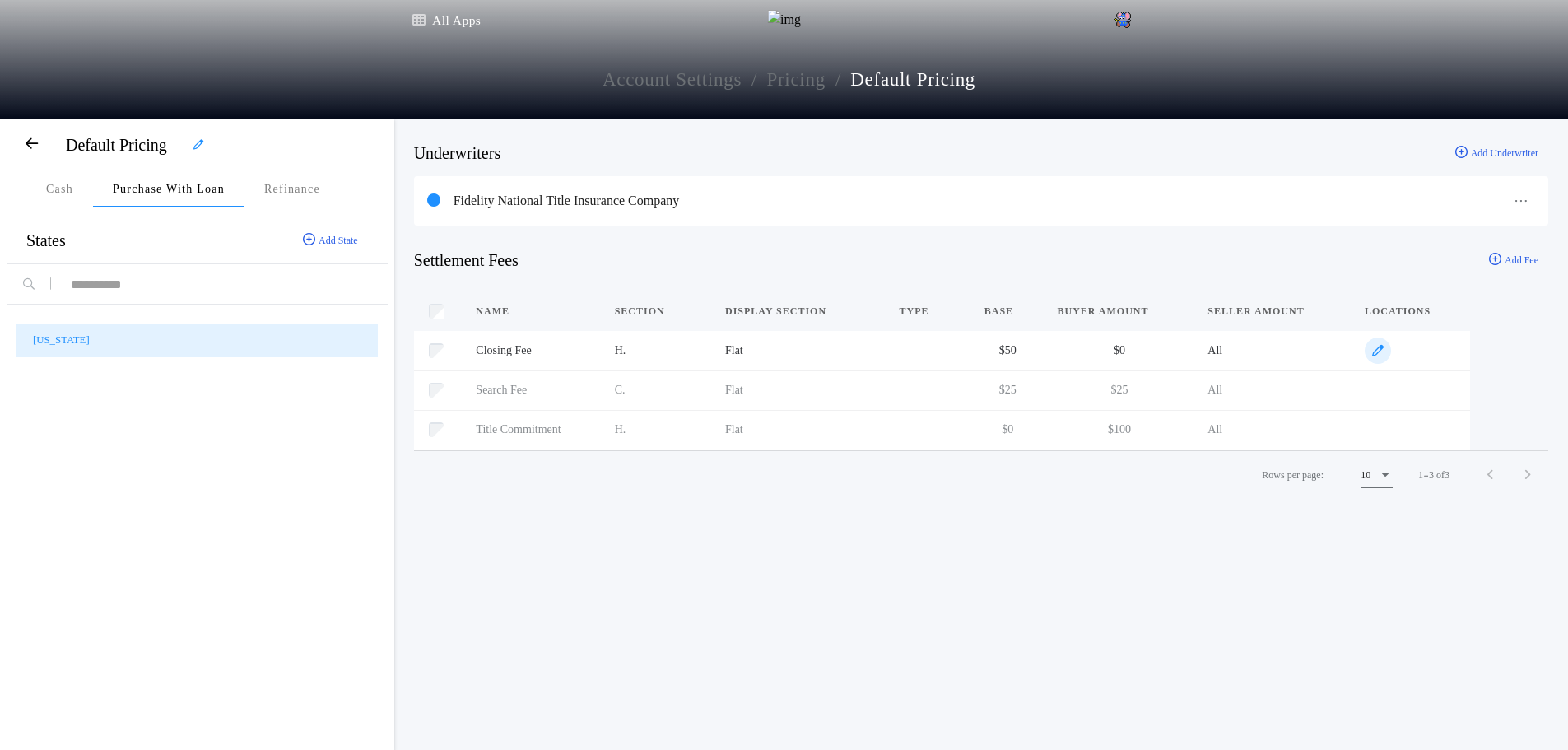
click at [1379, 350] on icon "button" at bounding box center [1377, 350] width 11 height 11
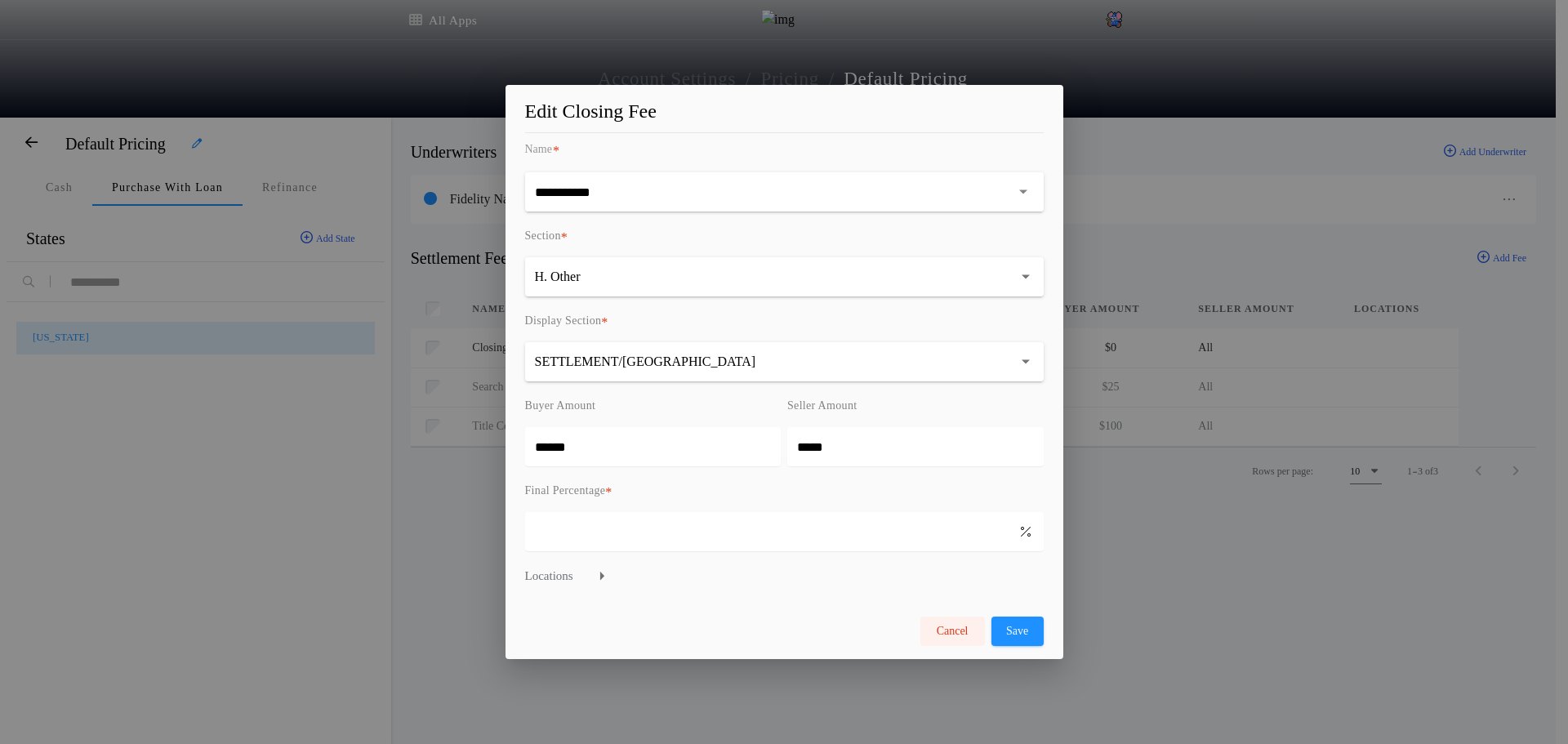
click at [930, 624] on button "Cancel" at bounding box center [953, 631] width 65 height 29
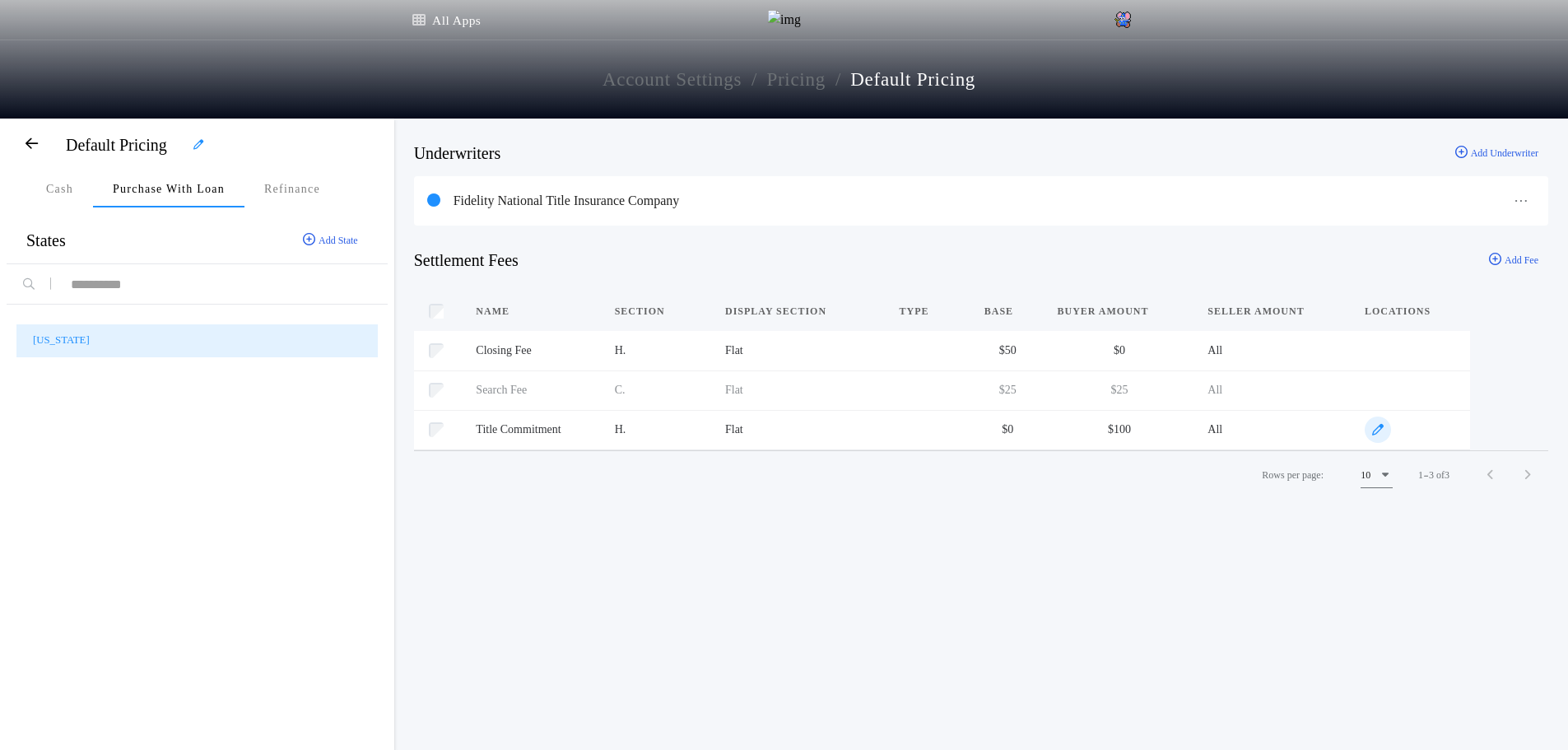
click at [1370, 431] on span "button" at bounding box center [1378, 430] width 27 height 27
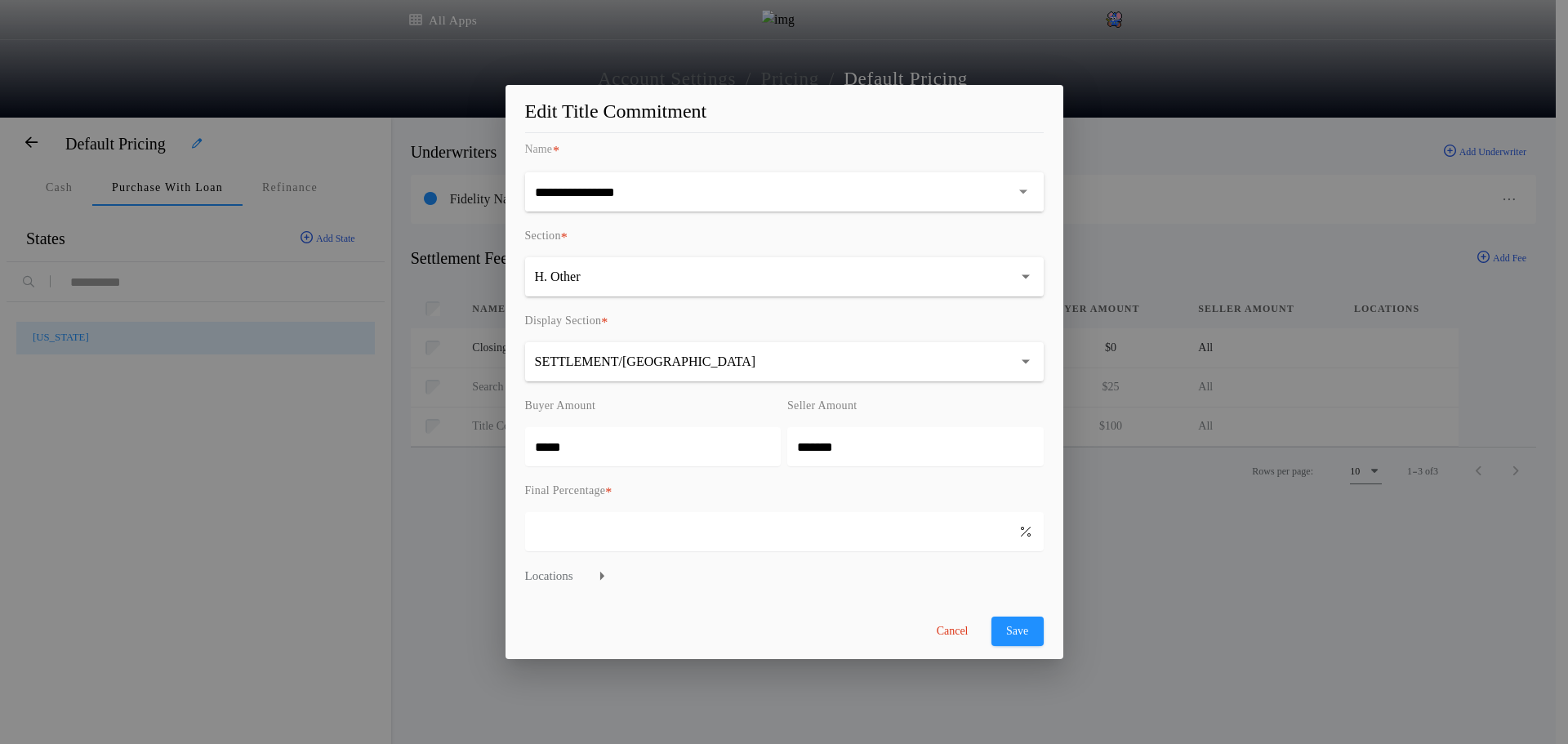
click at [219, 422] on div "**********" at bounding box center [784, 372] width 1568 height 744
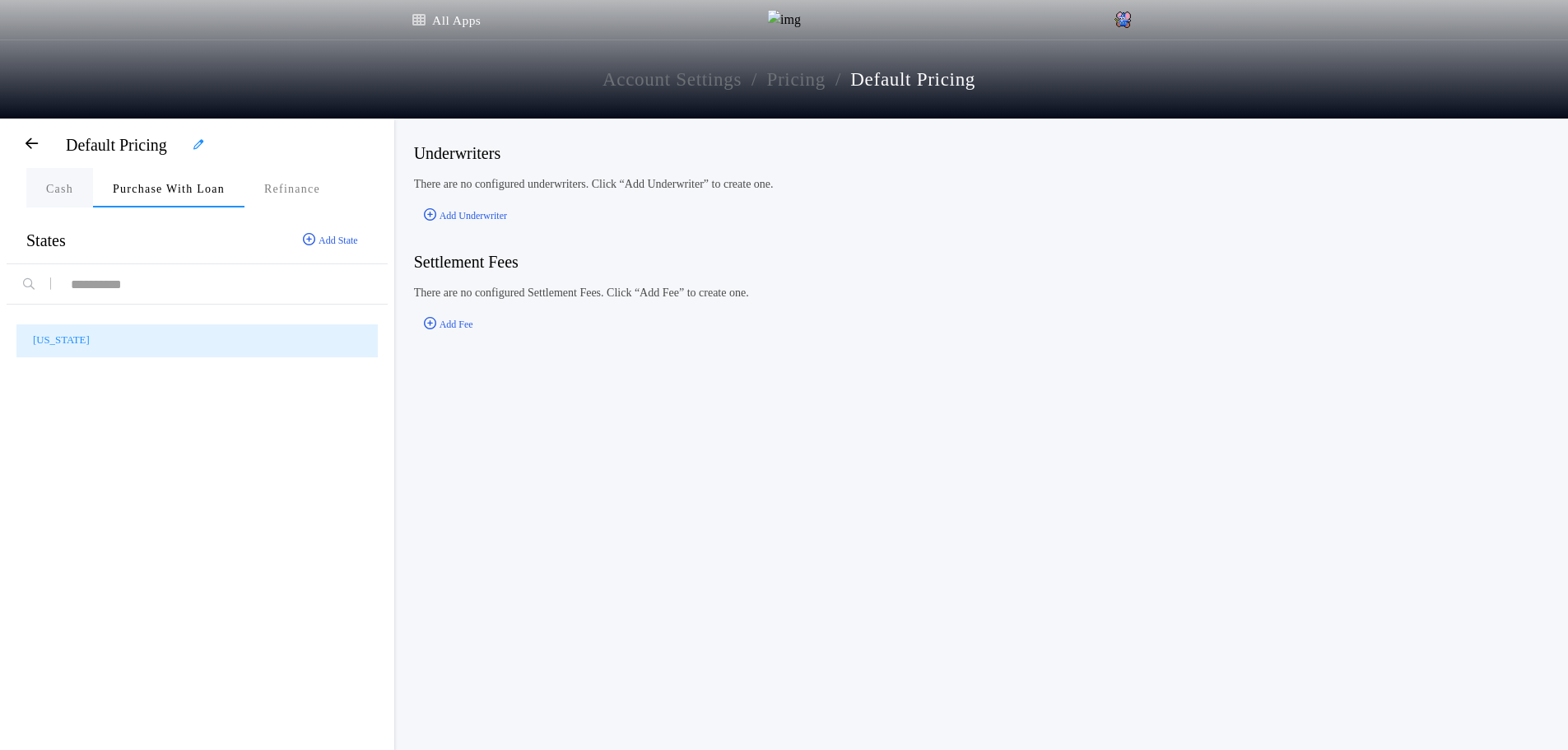
click at [78, 198] on button "Cash" at bounding box center [59, 188] width 66 height 40
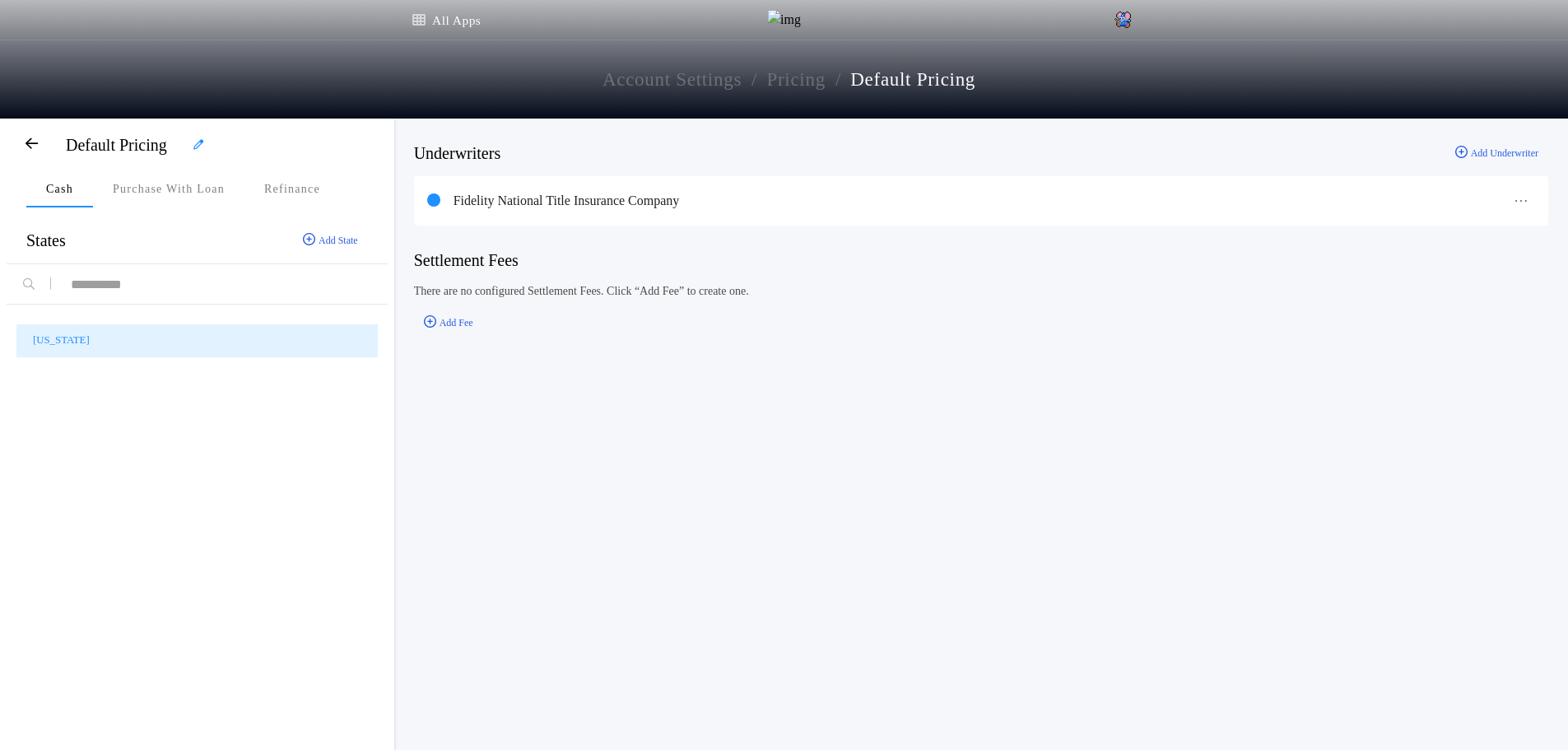
click at [145, 210] on div "Default Pricing Cash Purchase With Loan Refinance Cash States Add State [US_STA…" at bounding box center [197, 435] width 394 height 633
click at [176, 179] on button "Purchase With Loan" at bounding box center [169, 188] width 151 height 40
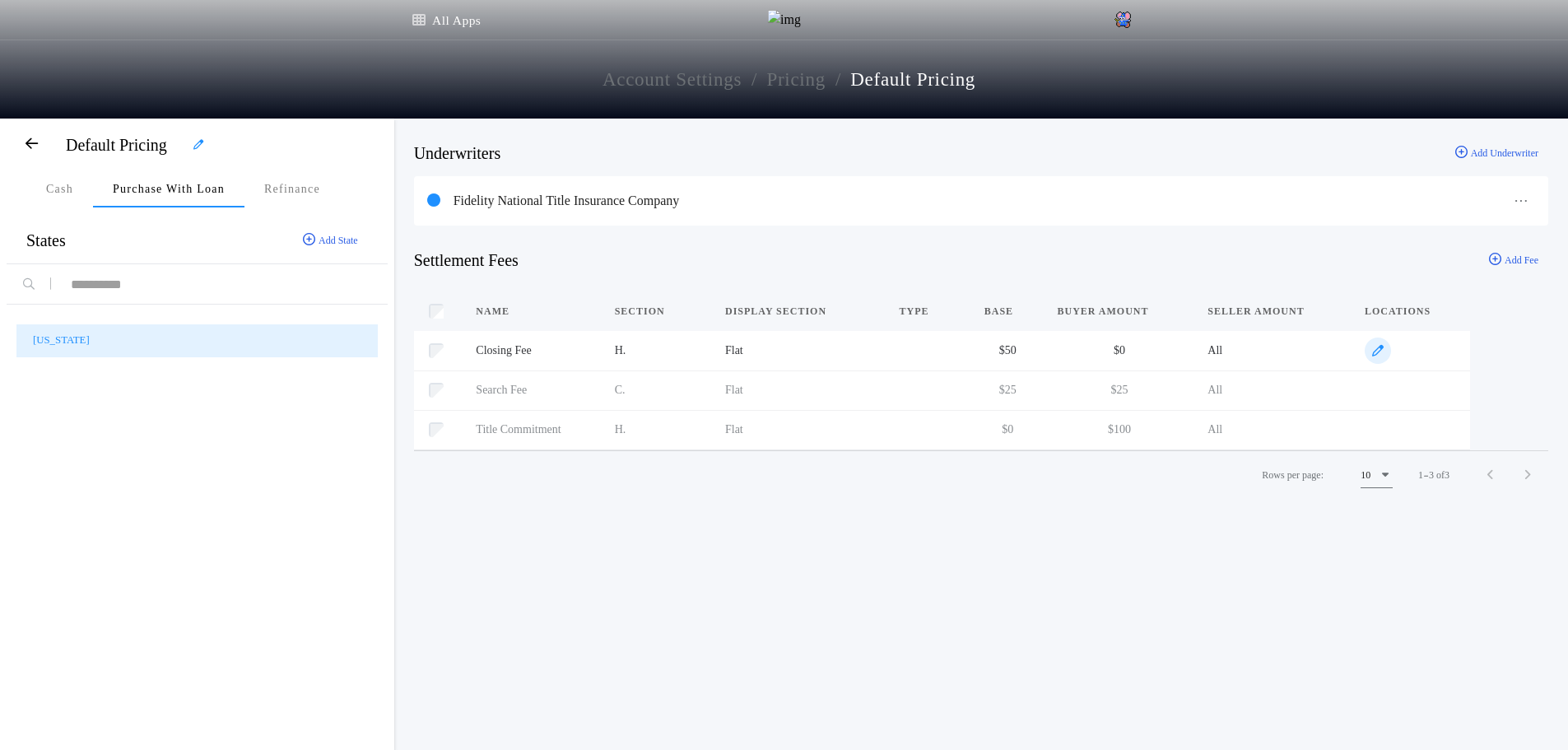
click at [1374, 362] on span "button" at bounding box center [1378, 350] width 27 height 27
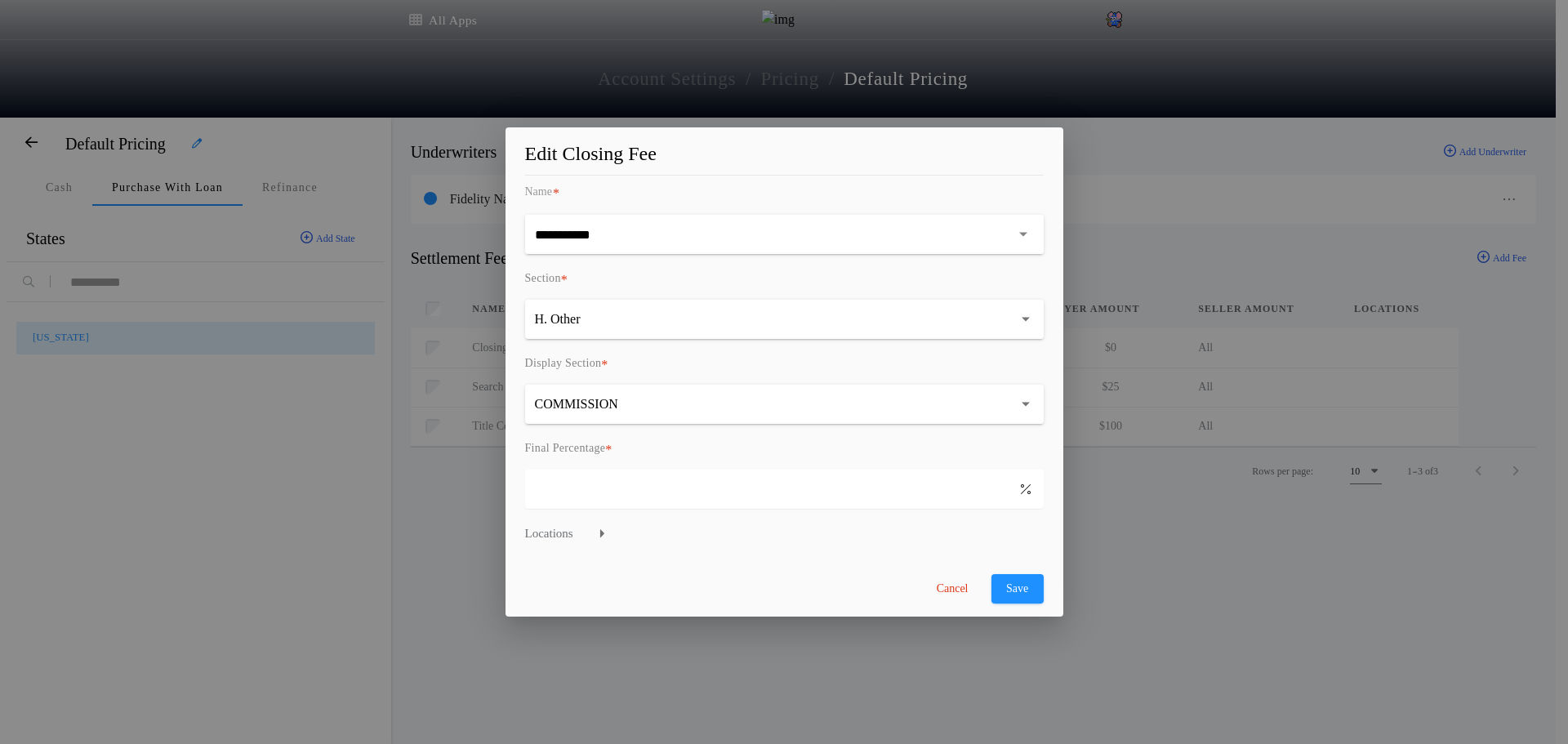
click at [445, 554] on div "**********" at bounding box center [784, 372] width 1568 height 744
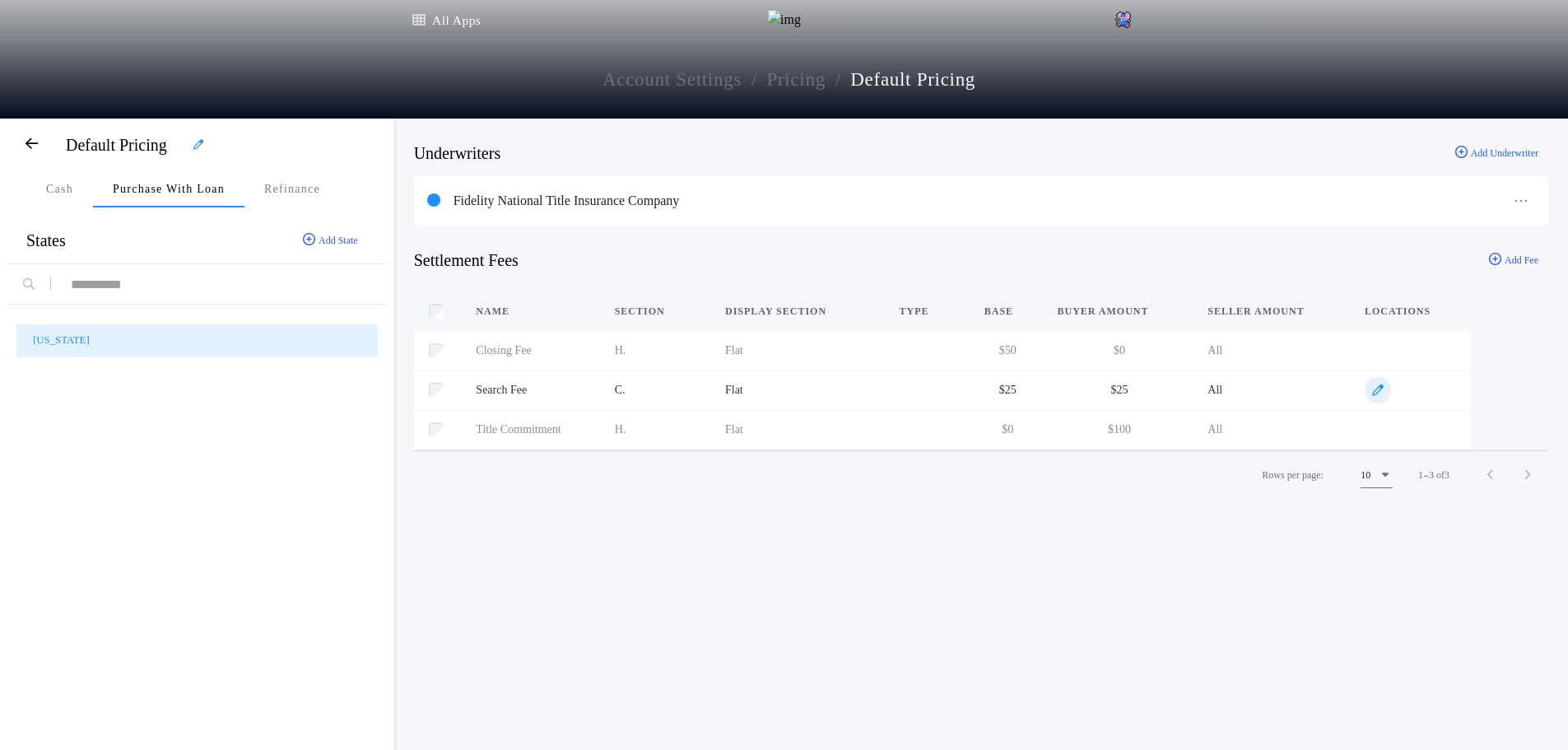
click at [1381, 394] on icon "button" at bounding box center [1377, 390] width 11 height 11
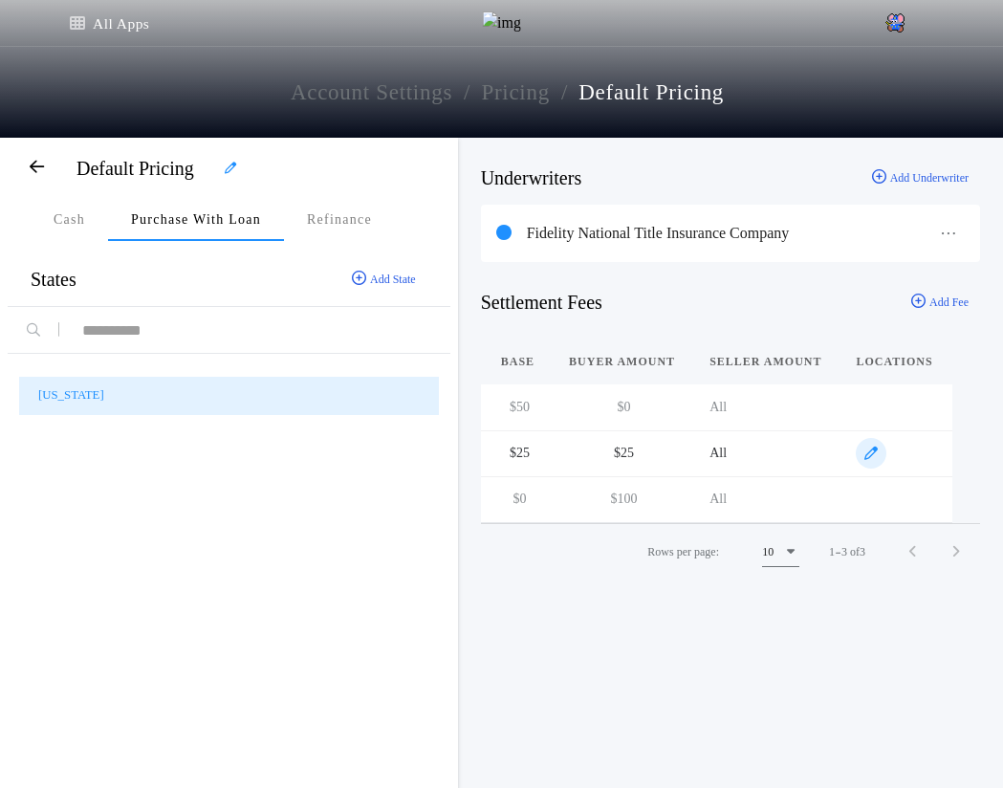
scroll to position [0, 502]
click at [842, 466] on span "button" at bounding box center [857, 453] width 31 height 31
type input "******"
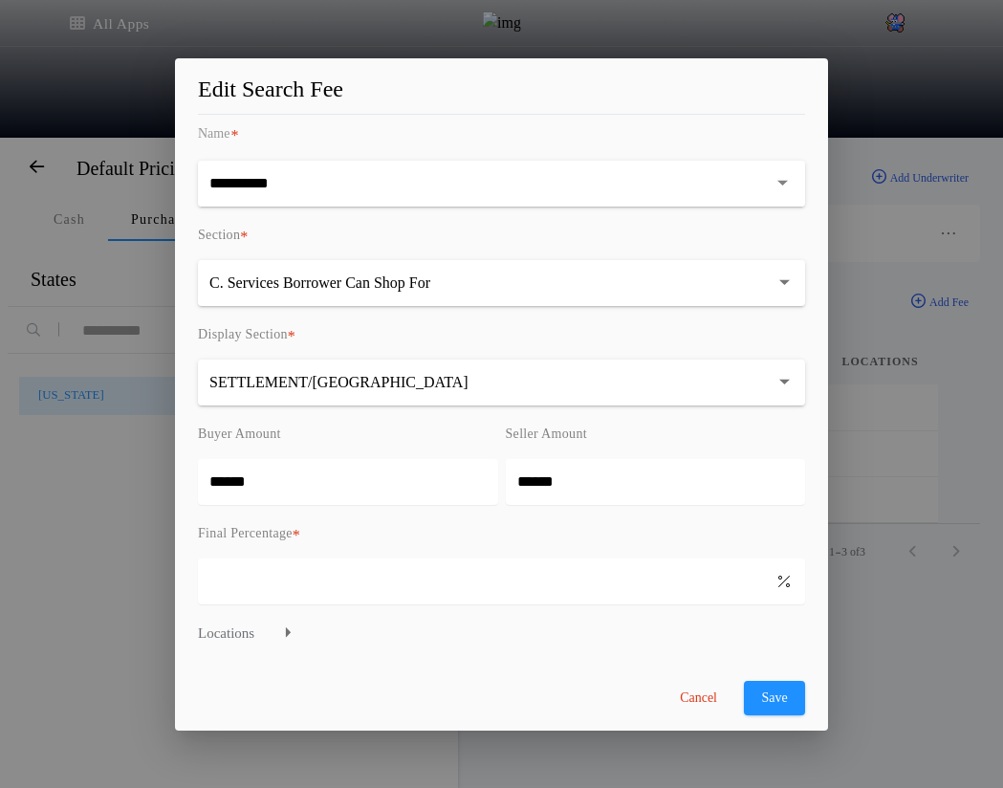
click at [691, 700] on button "Cancel" at bounding box center [699, 698] width 76 height 34
